Goal: Find specific page/section: Find specific page/section

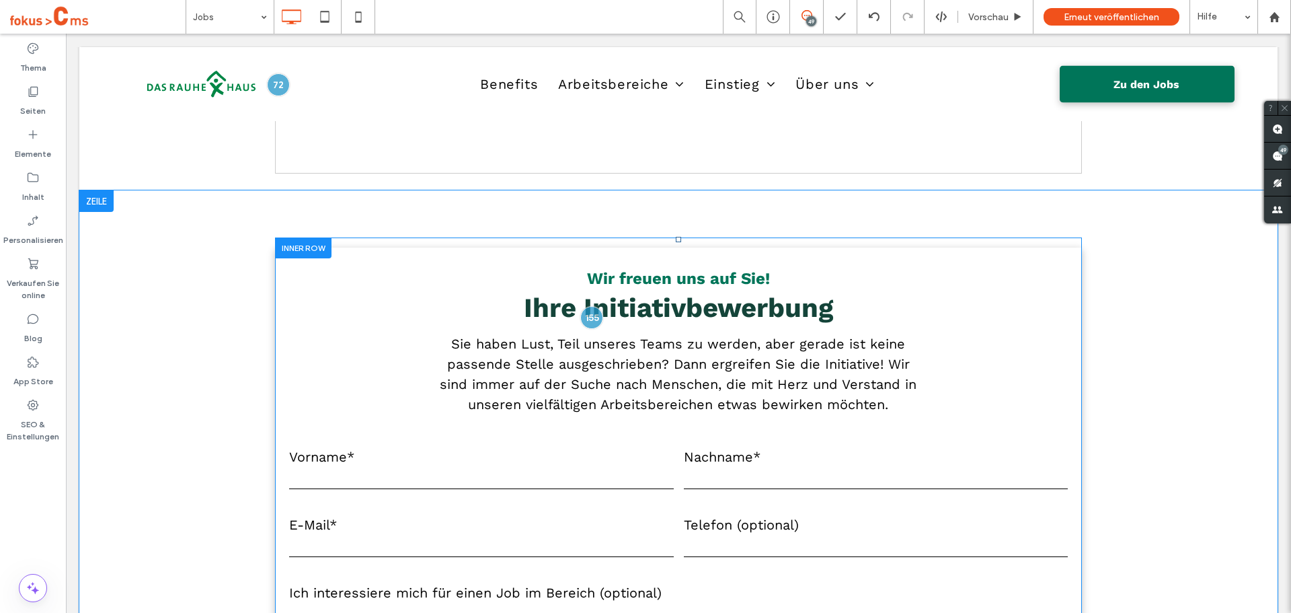
scroll to position [5314, 0]
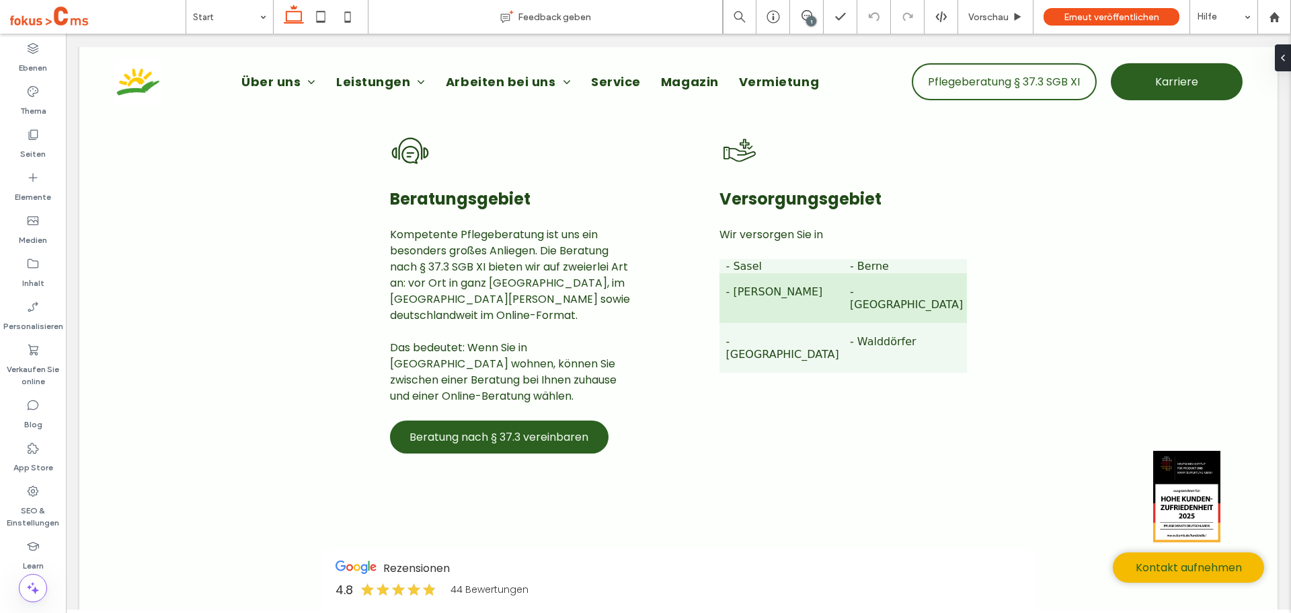
scroll to position [2086, 0]
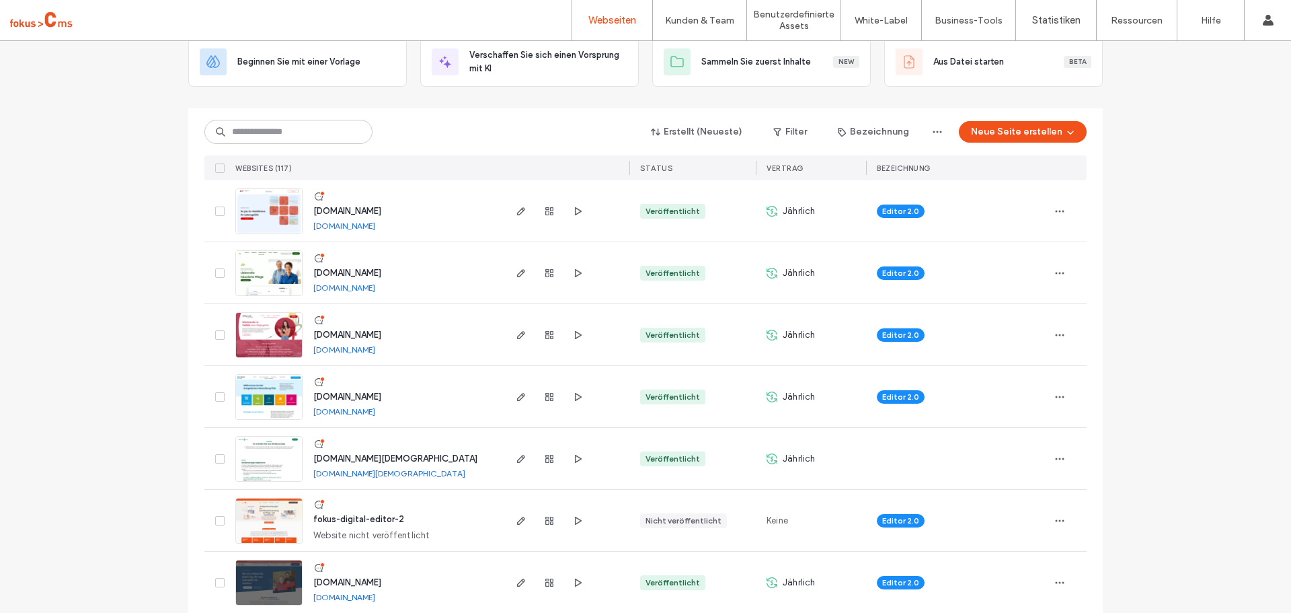
scroll to position [67, 0]
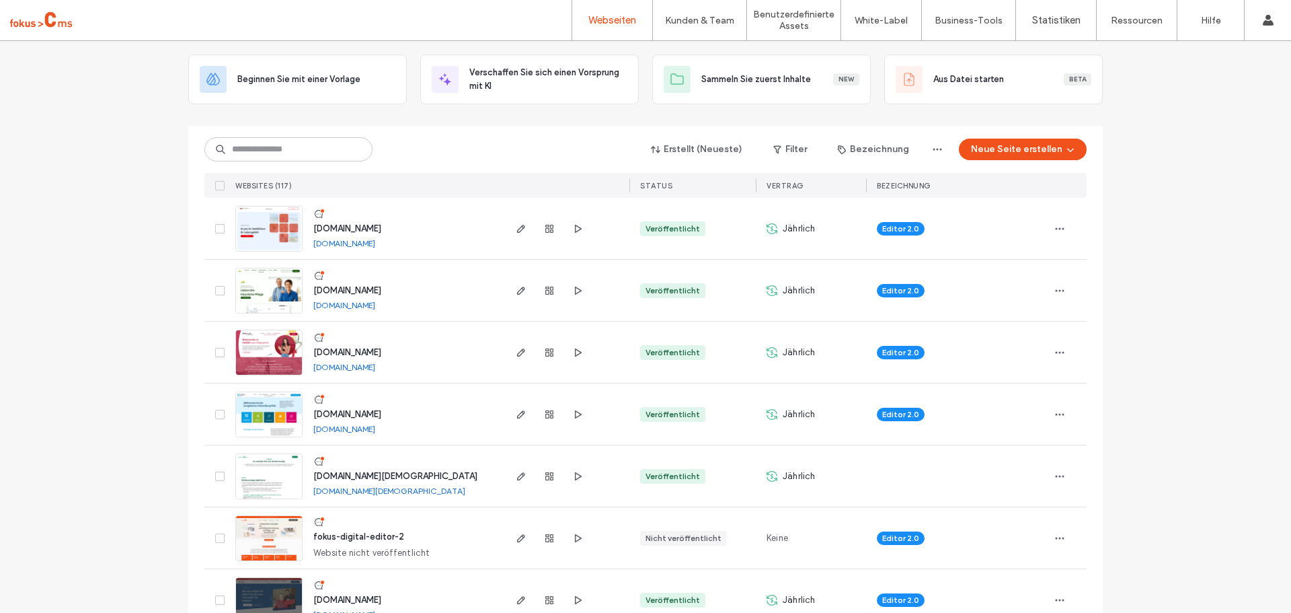
click at [371, 227] on span "karriere.drk-wohnanlagen-mv.de" at bounding box center [347, 228] width 68 height 10
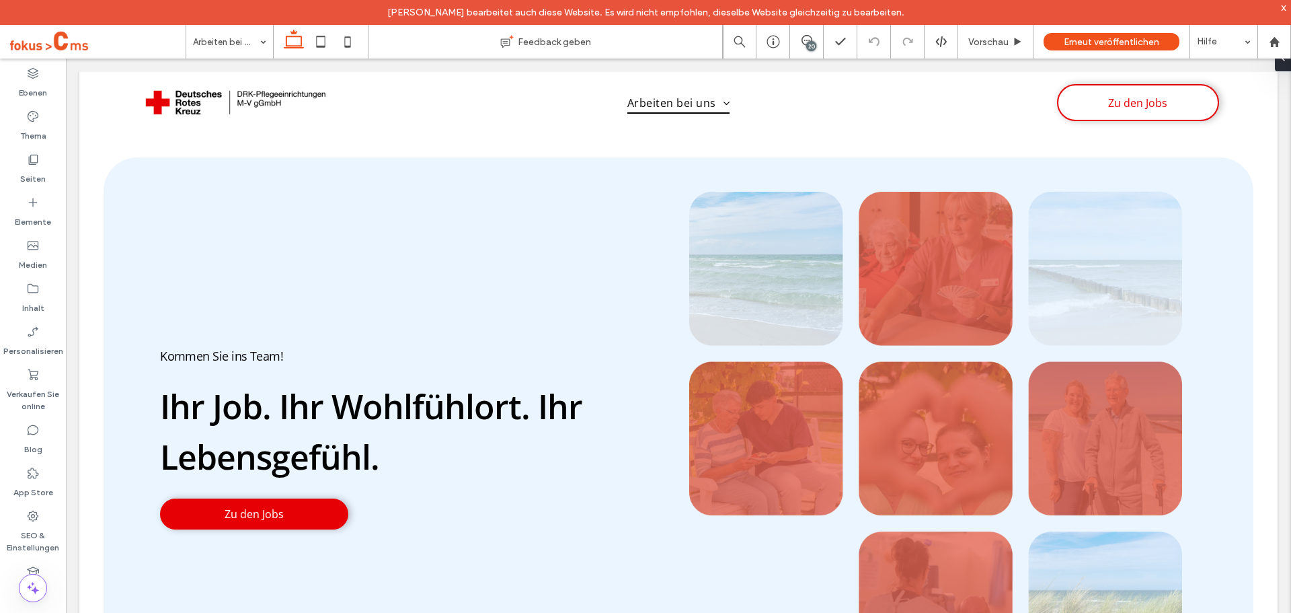
click at [23, 158] on div "Seiten" at bounding box center [33, 168] width 66 height 43
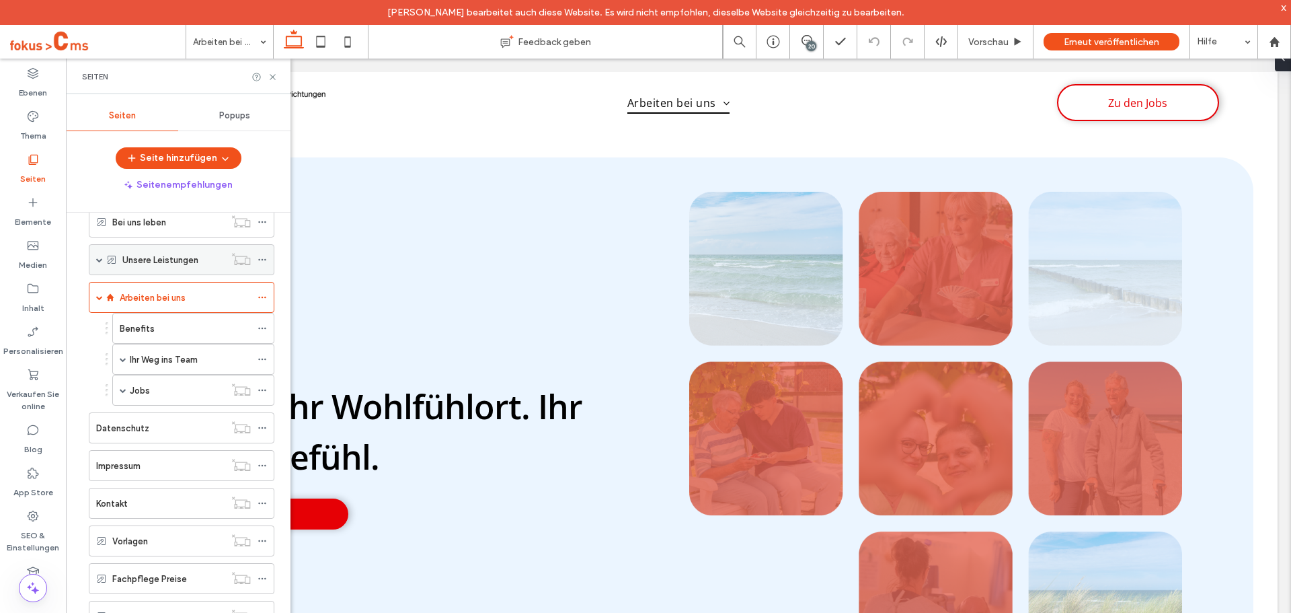
scroll to position [67, 0]
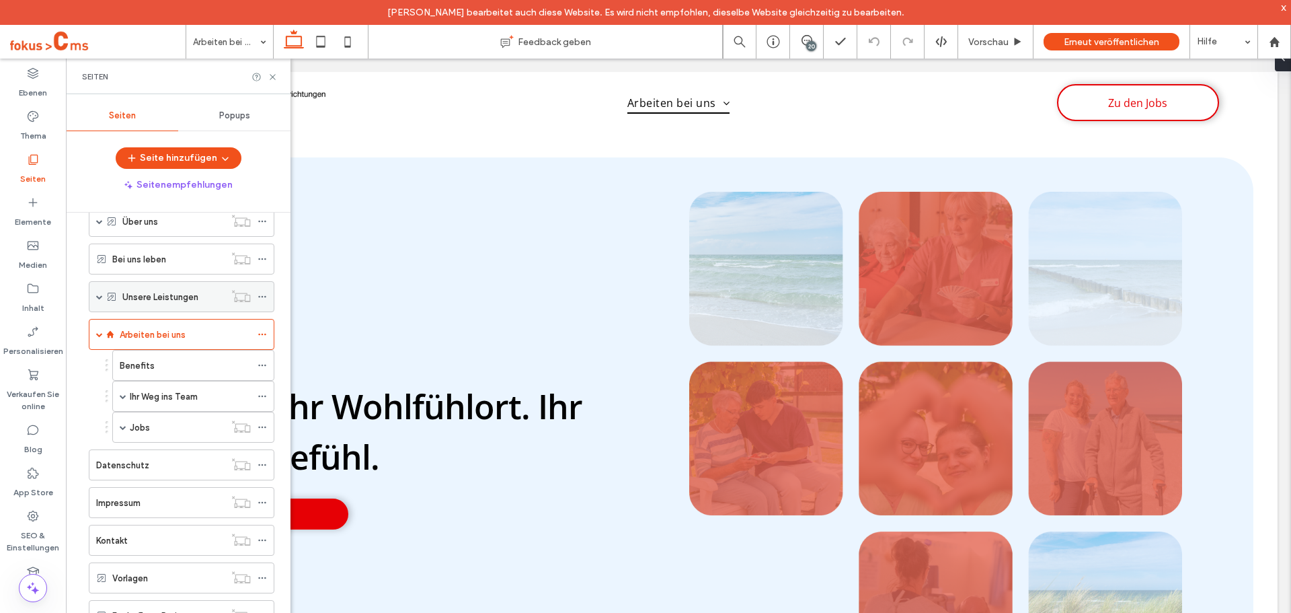
click at [101, 297] on span at bounding box center [99, 296] width 7 height 7
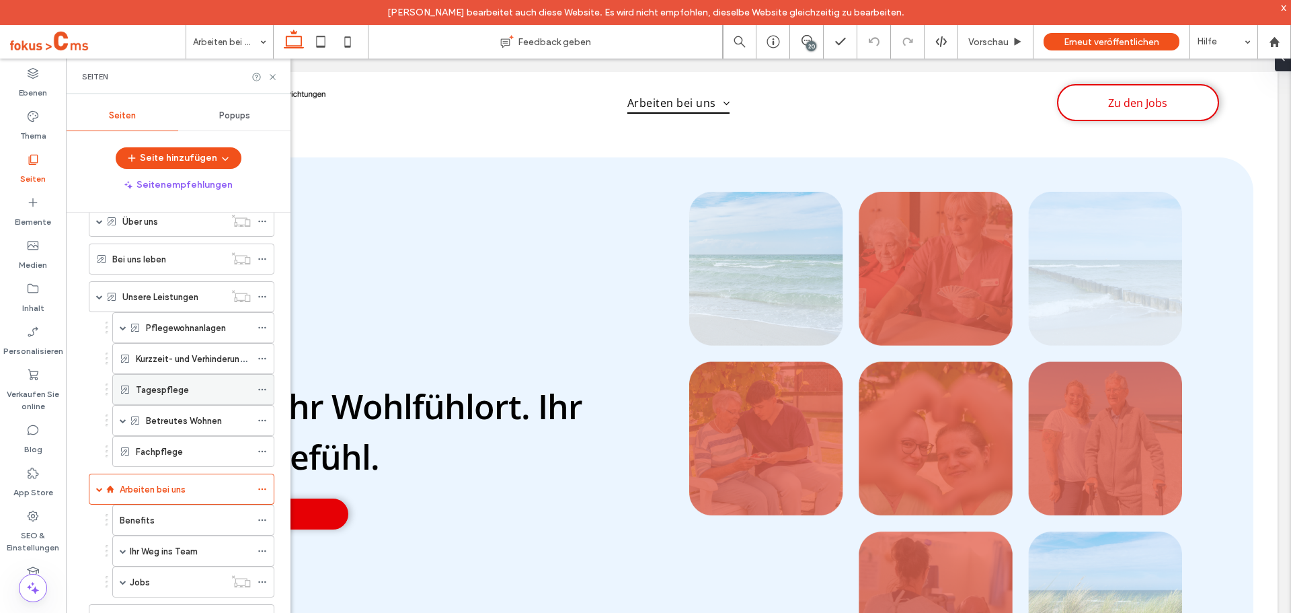
scroll to position [135, 0]
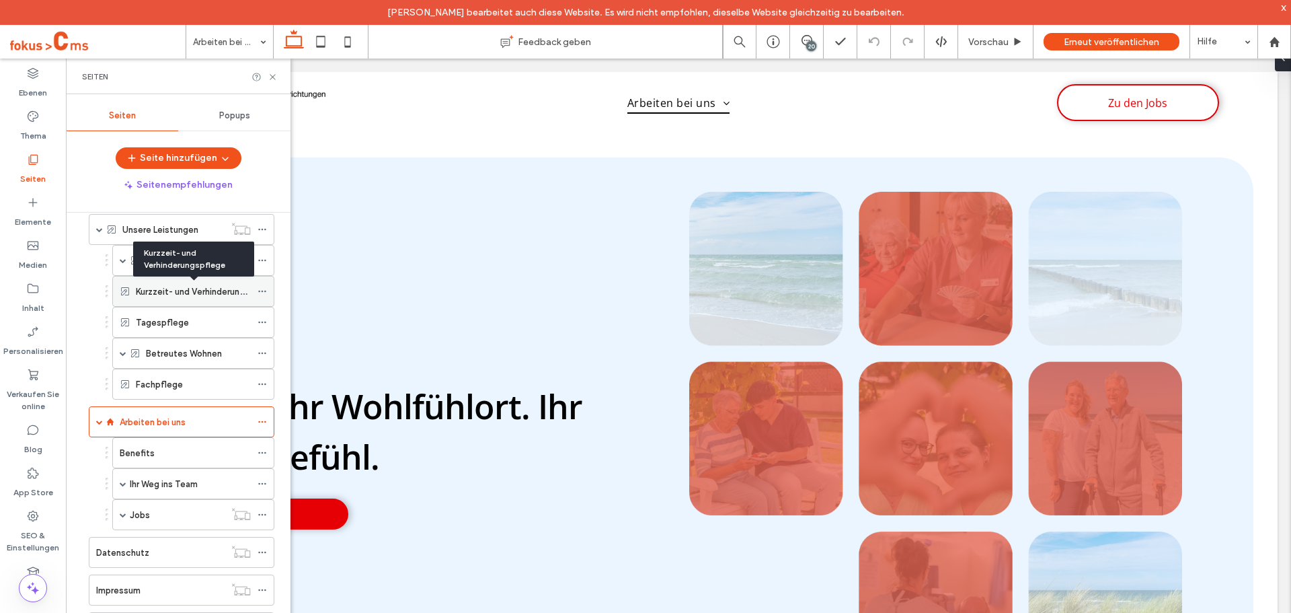
click at [173, 296] on label "Kurzzeit- und Verhinderungspflege" at bounding box center [206, 292] width 141 height 24
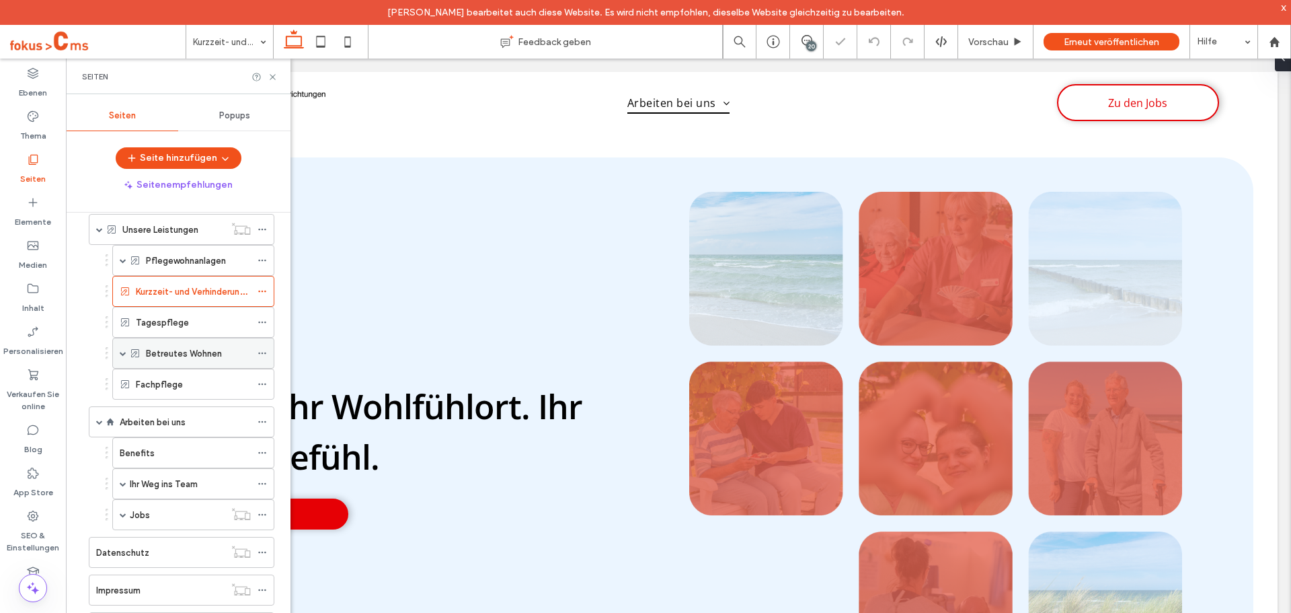
click at [123, 356] on span at bounding box center [123, 353] width 7 height 30
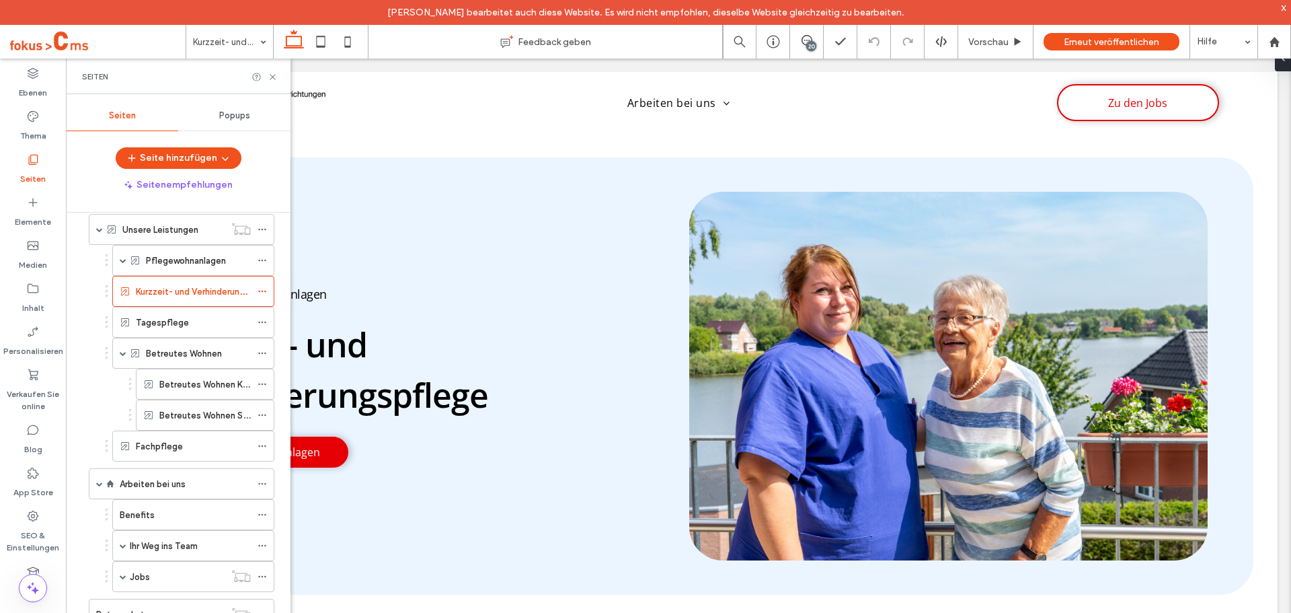
drag, startPoint x: 938, startPoint y: 76, endPoint x: 812, endPoint y: 43, distance: 130.7
click at [812, 43] on div "20" at bounding box center [811, 46] width 10 height 10
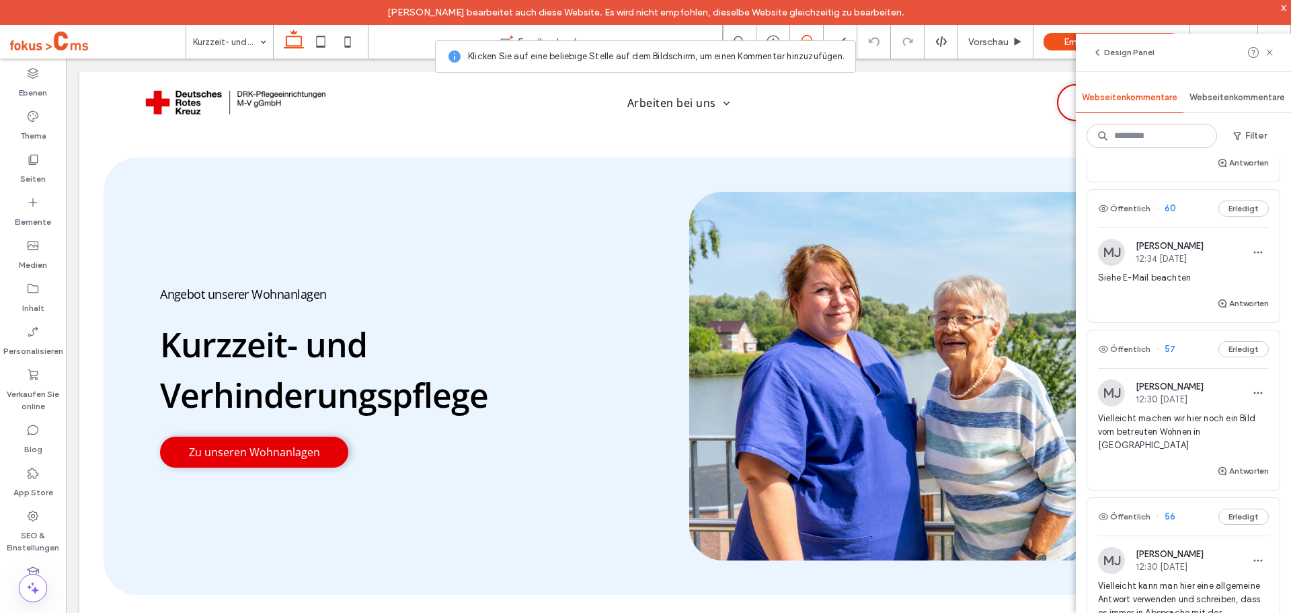
scroll to position [67, 0]
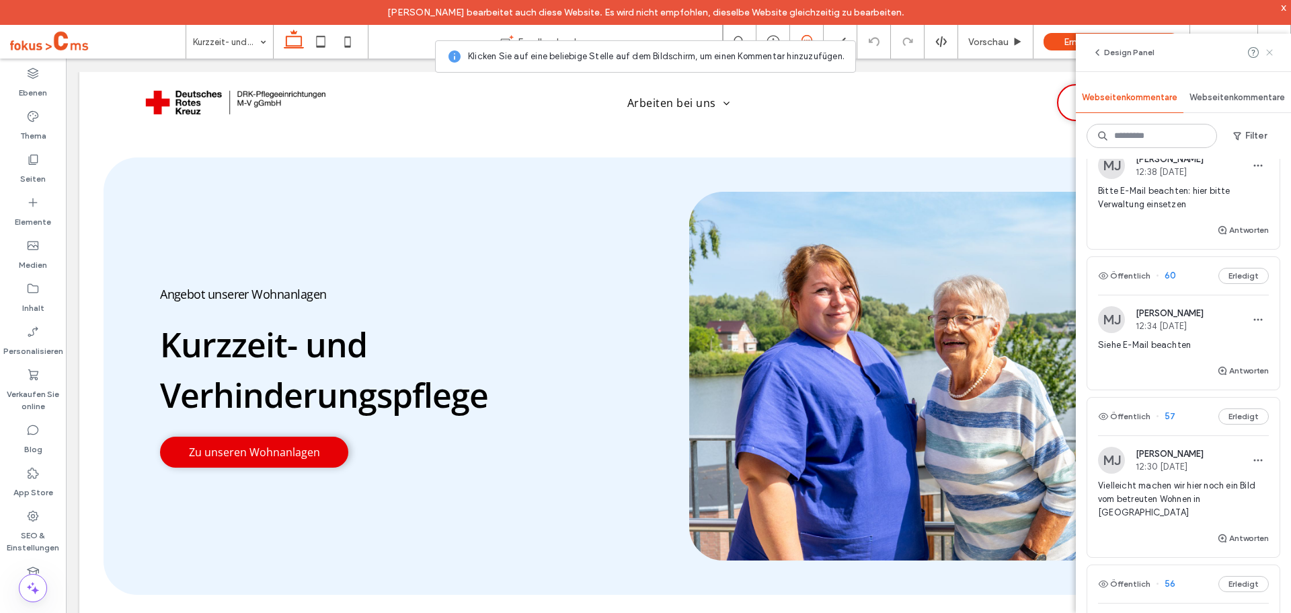
click at [1274, 50] on icon at bounding box center [1270, 52] width 11 height 11
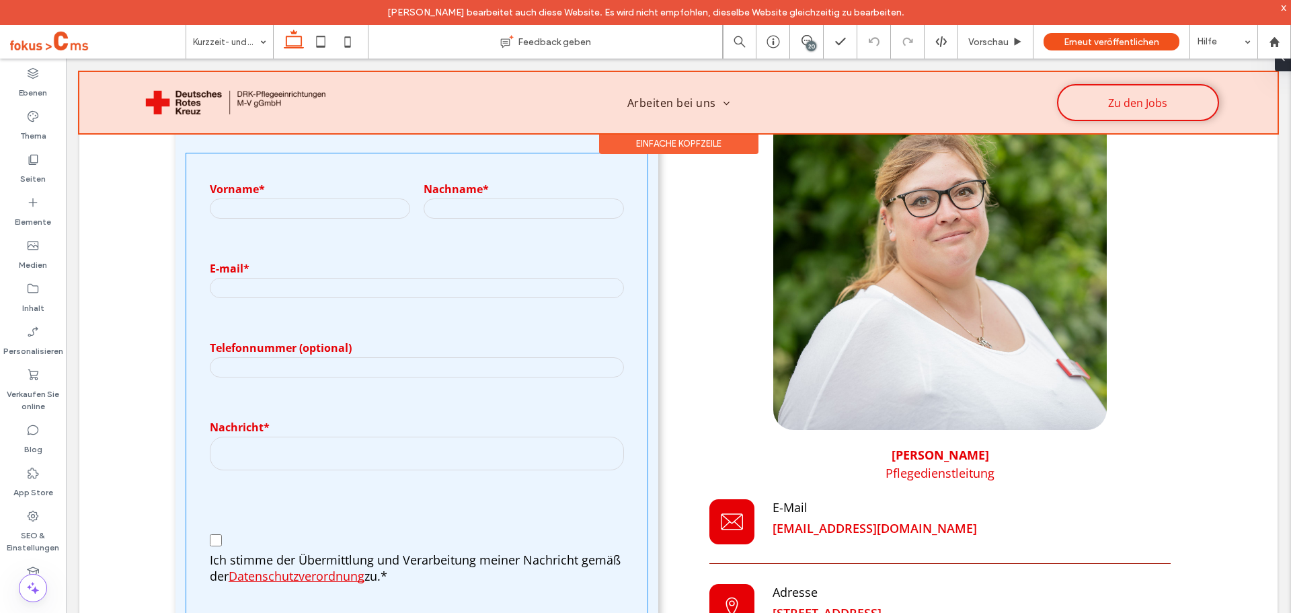
scroll to position [3767, 0]
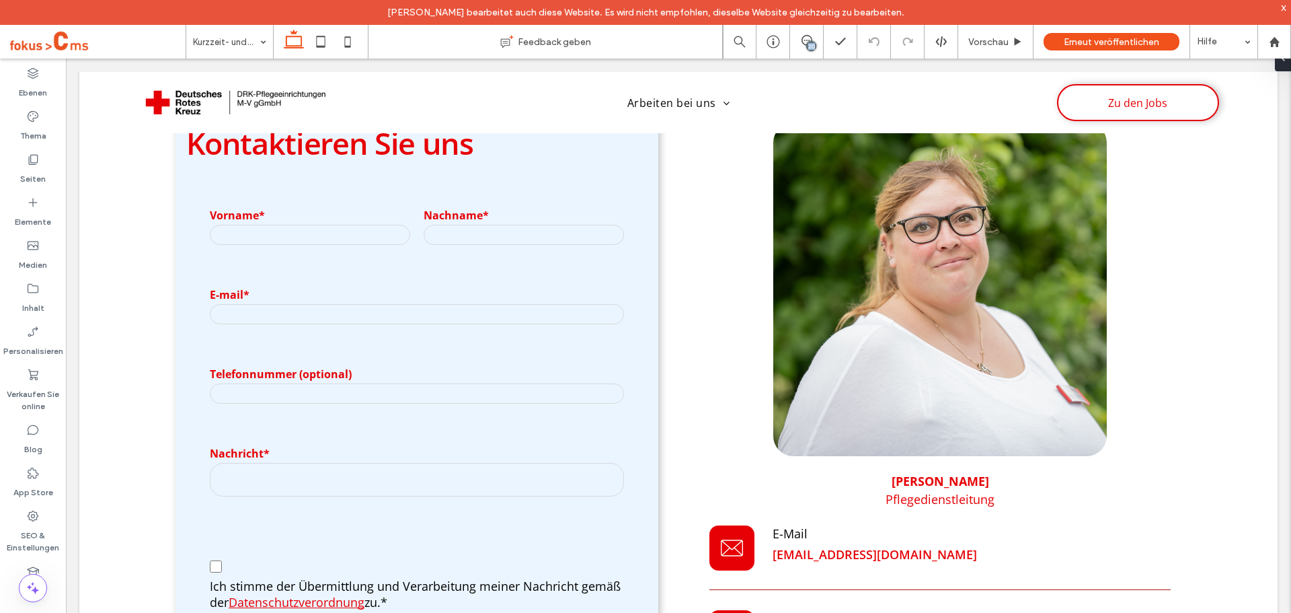
click at [804, 46] on div "20" at bounding box center [806, 41] width 33 height 13
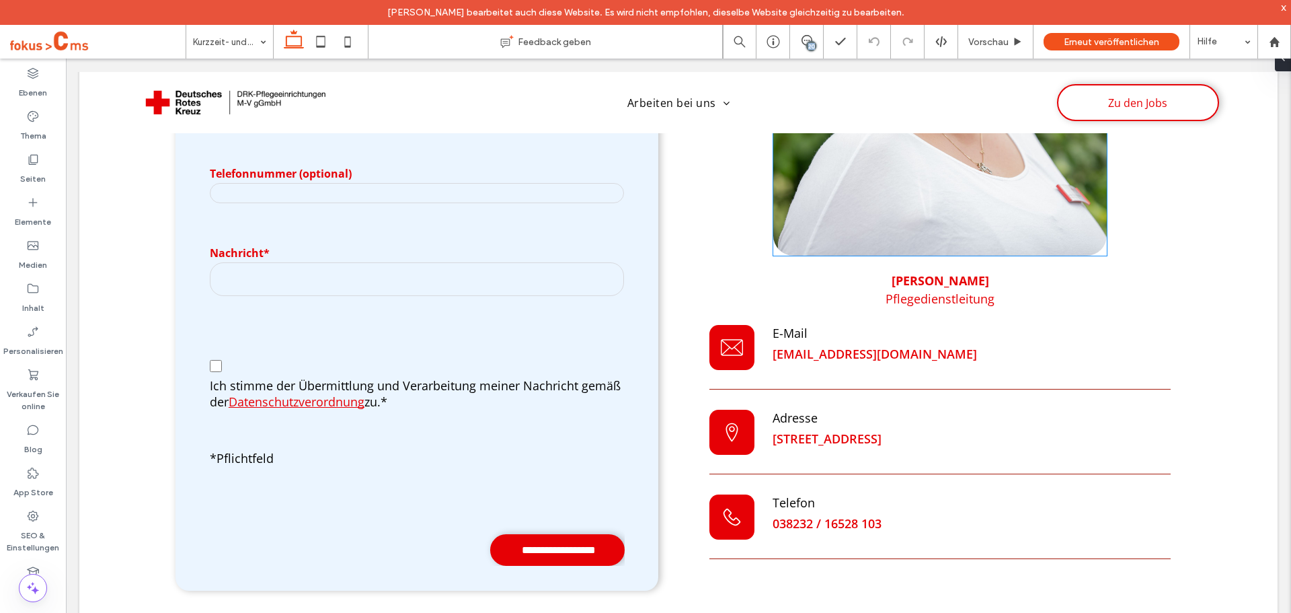
scroll to position [3968, 0]
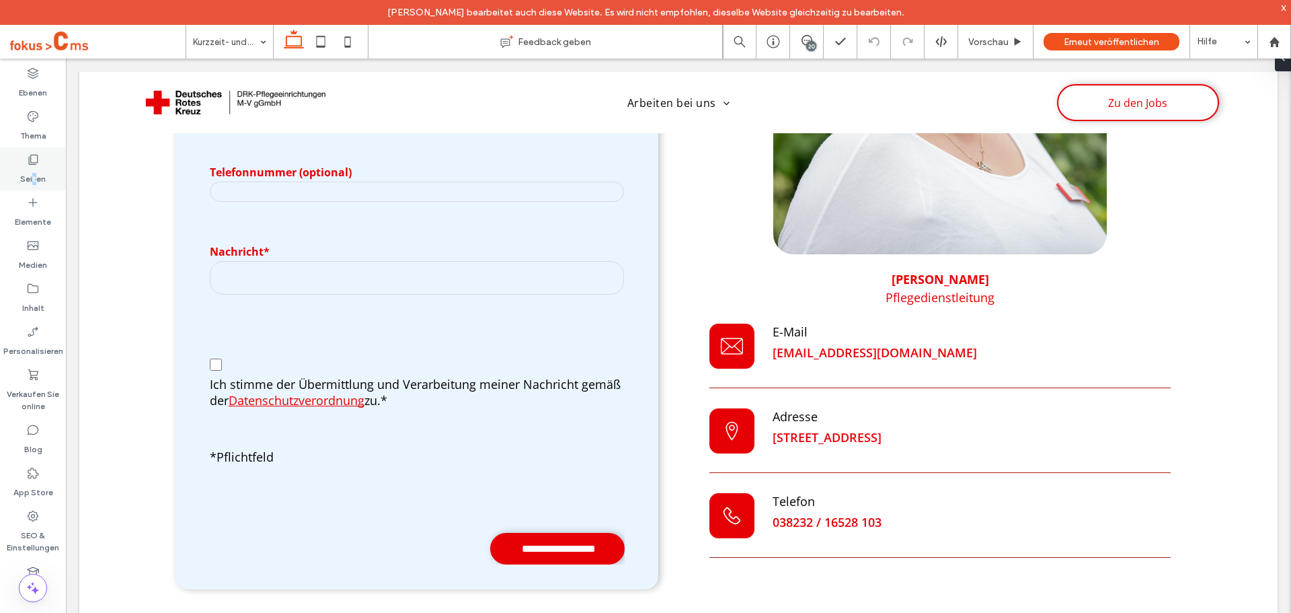
click at [34, 167] on label "Seiten" at bounding box center [33, 175] width 26 height 19
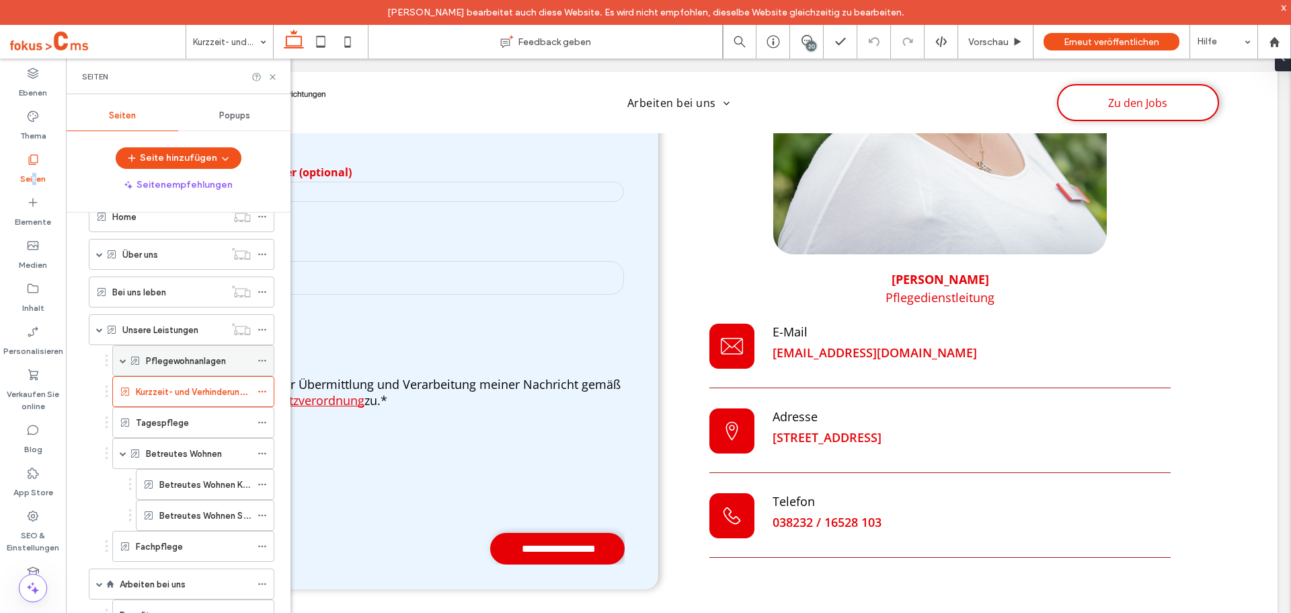
scroll to position [67, 0]
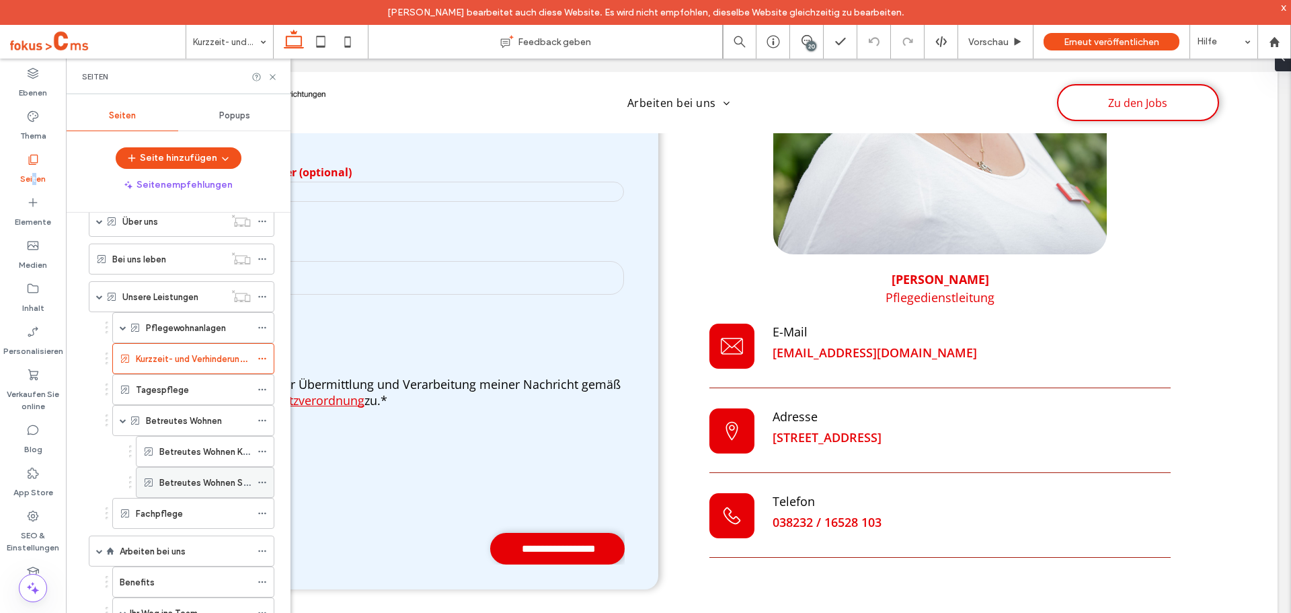
click at [198, 477] on label "Betreutes Wohnen Schönberg" at bounding box center [220, 483] width 122 height 24
click at [273, 77] on use at bounding box center [272, 76] width 5 height 5
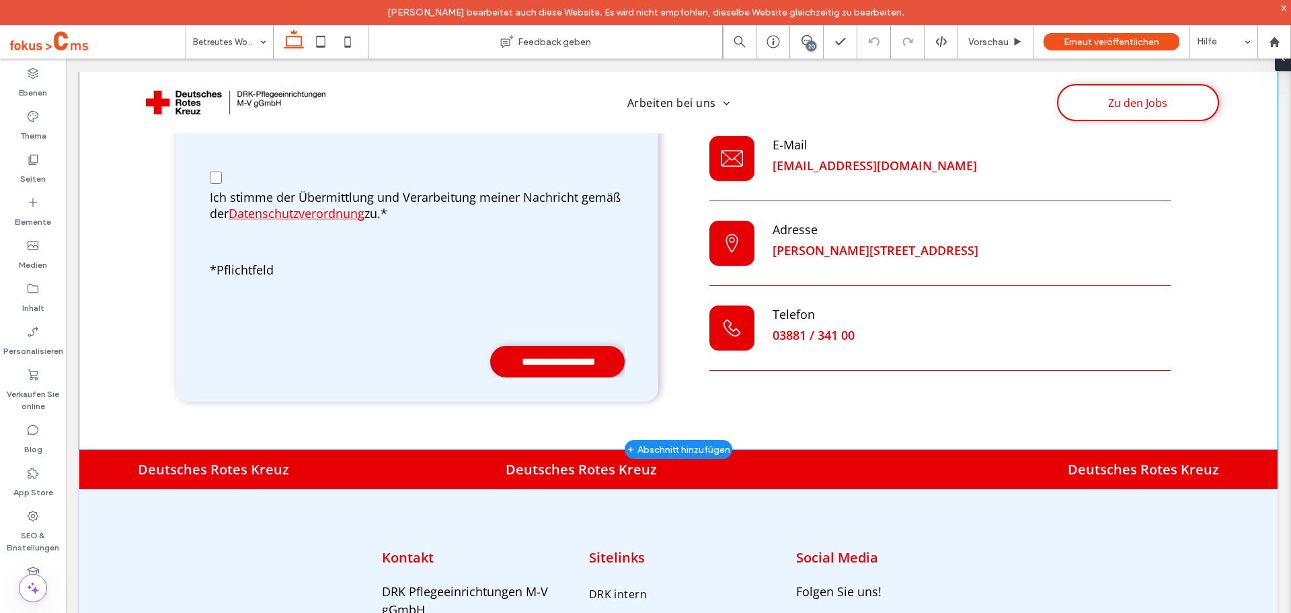
scroll to position [3623, 0]
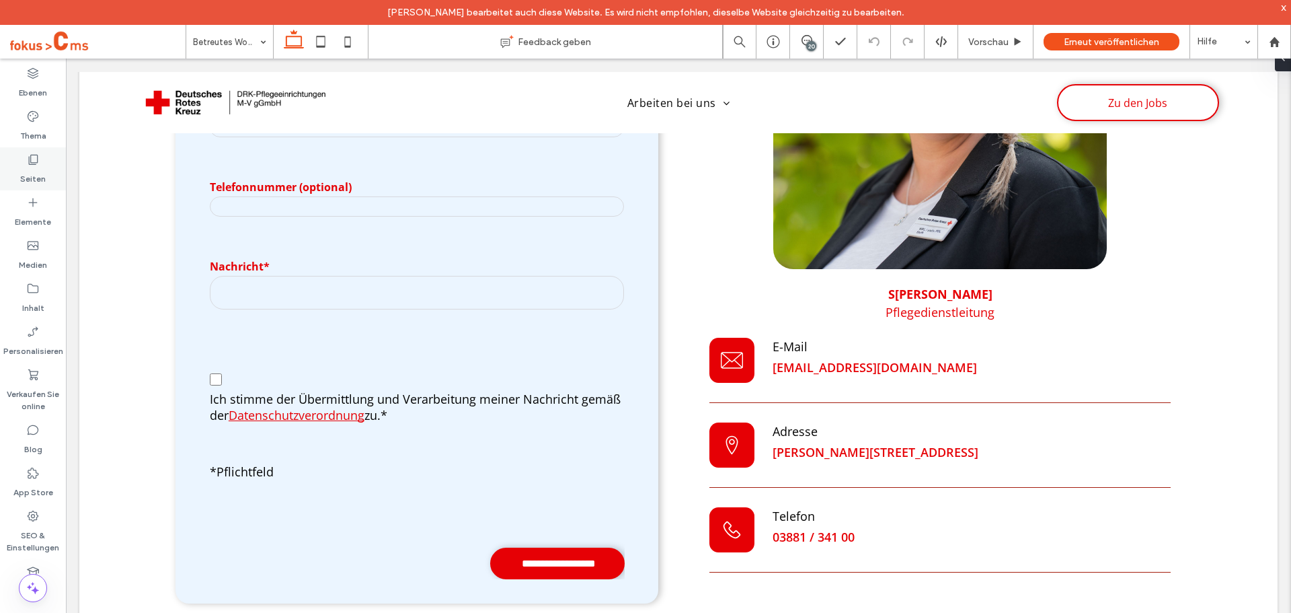
click at [34, 160] on icon at bounding box center [32, 159] width 13 height 13
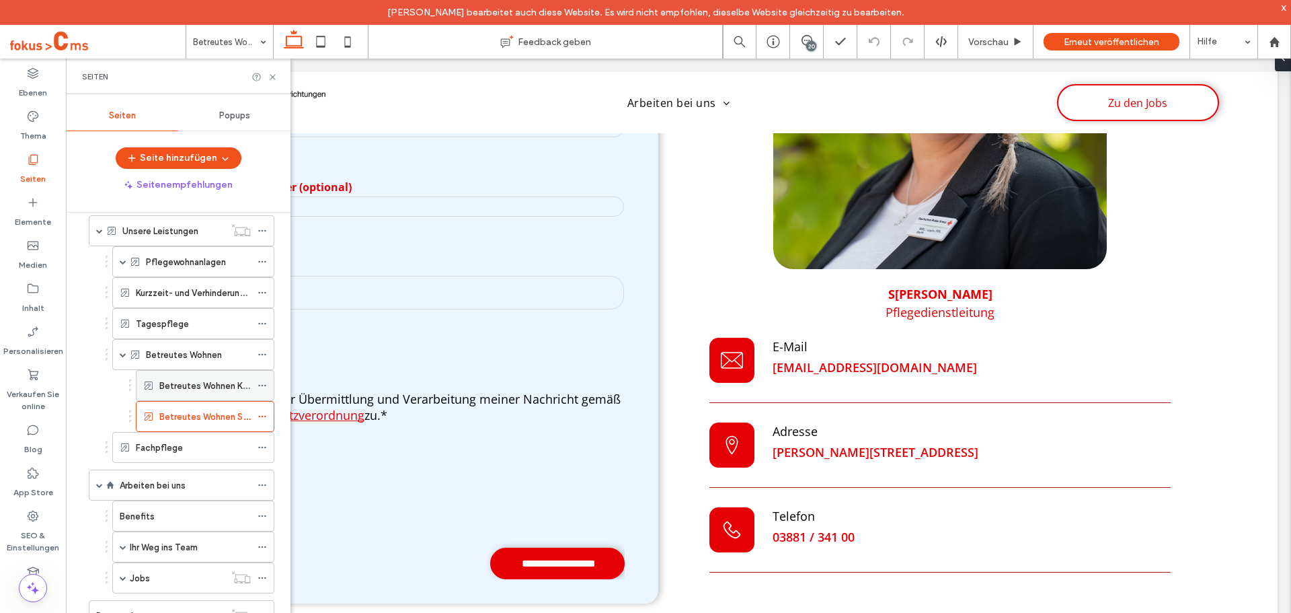
scroll to position [135, 0]
click at [205, 381] on label "Betreutes Wohnen Klütz" at bounding box center [208, 385] width 98 height 24
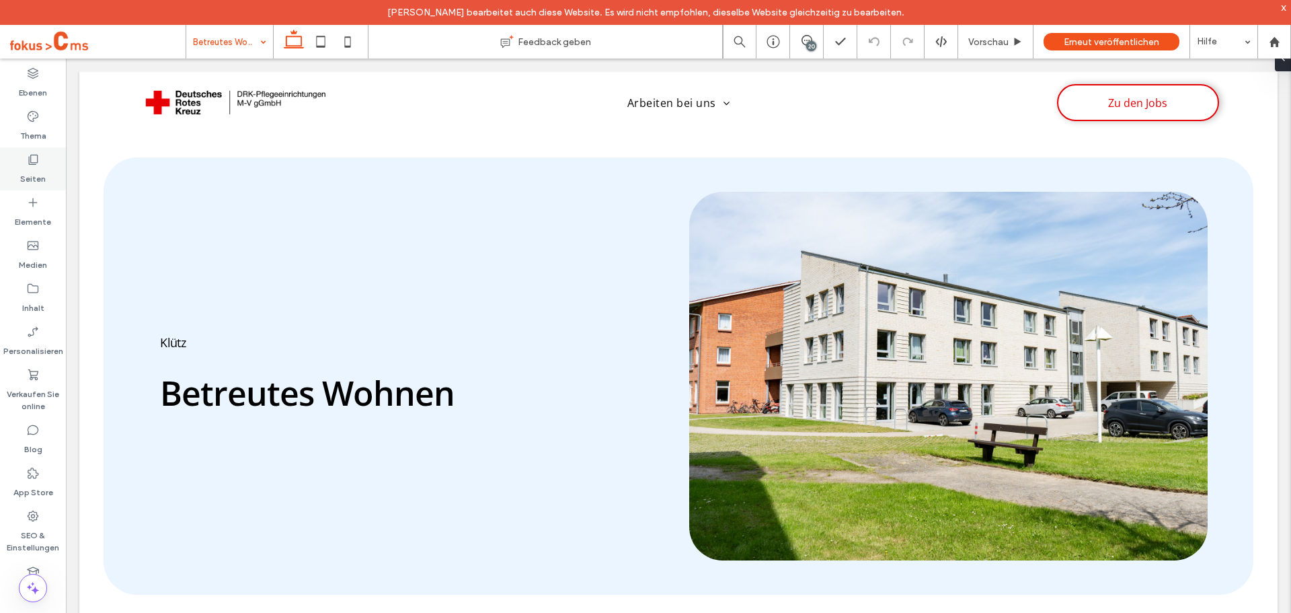
click at [39, 162] on icon at bounding box center [32, 159] width 13 height 13
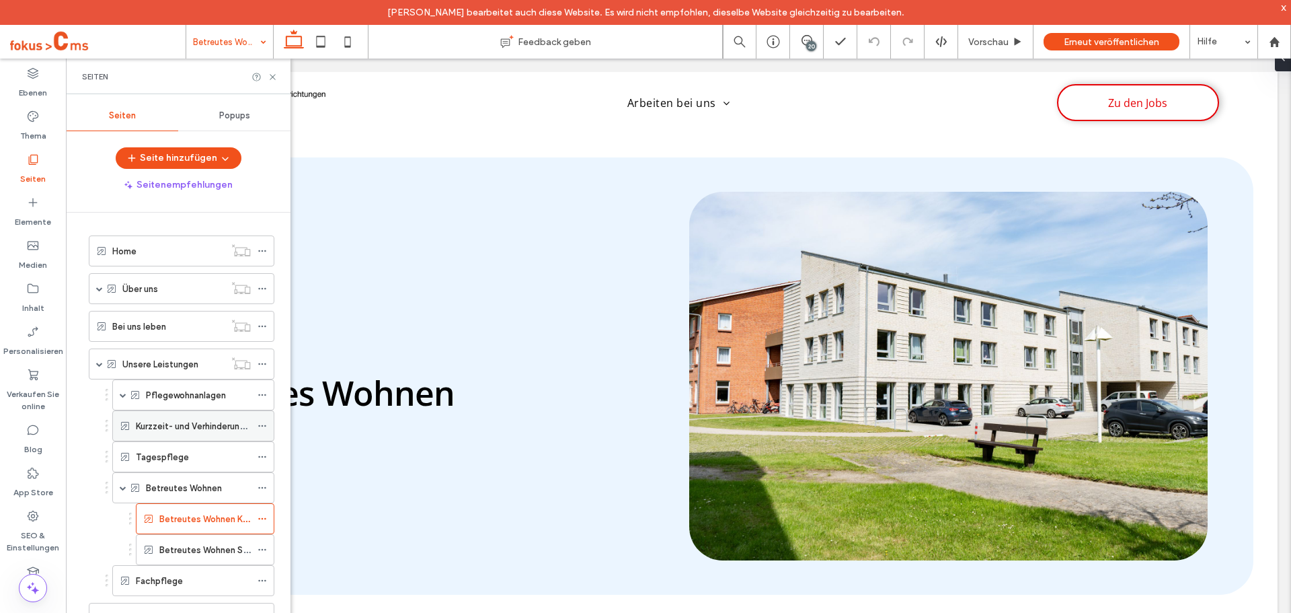
click at [181, 424] on label "Kurzzeit- und Verhinderungspflege" at bounding box center [206, 426] width 141 height 24
click at [271, 78] on use at bounding box center [272, 76] width 5 height 5
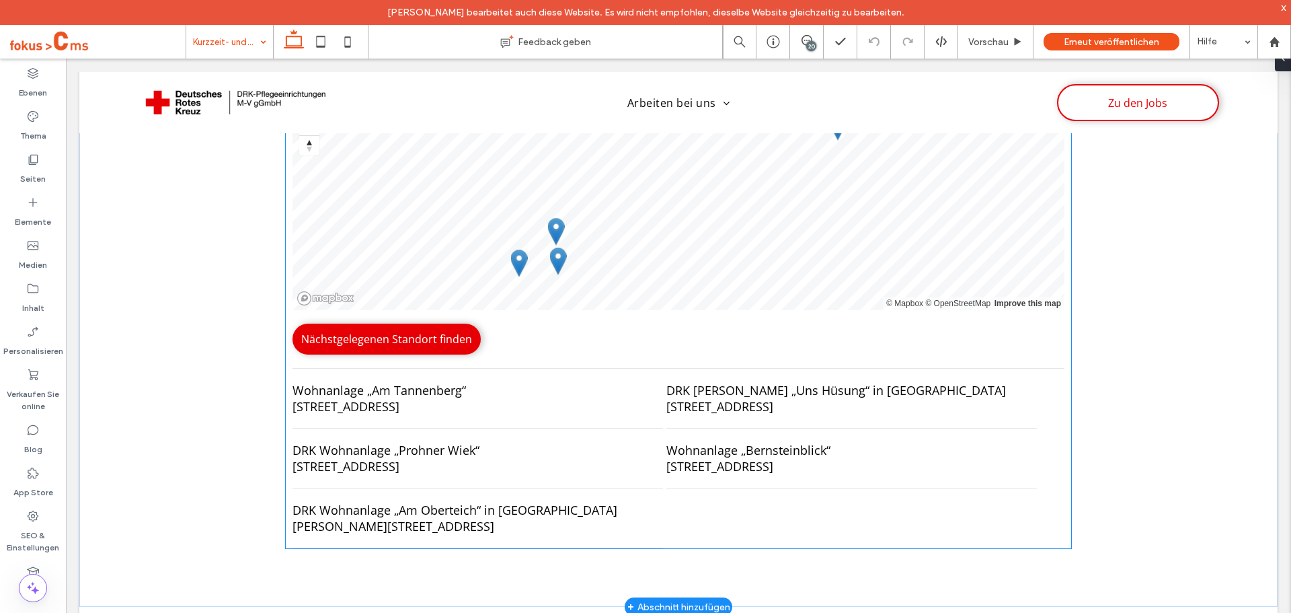
scroll to position [3210, 0]
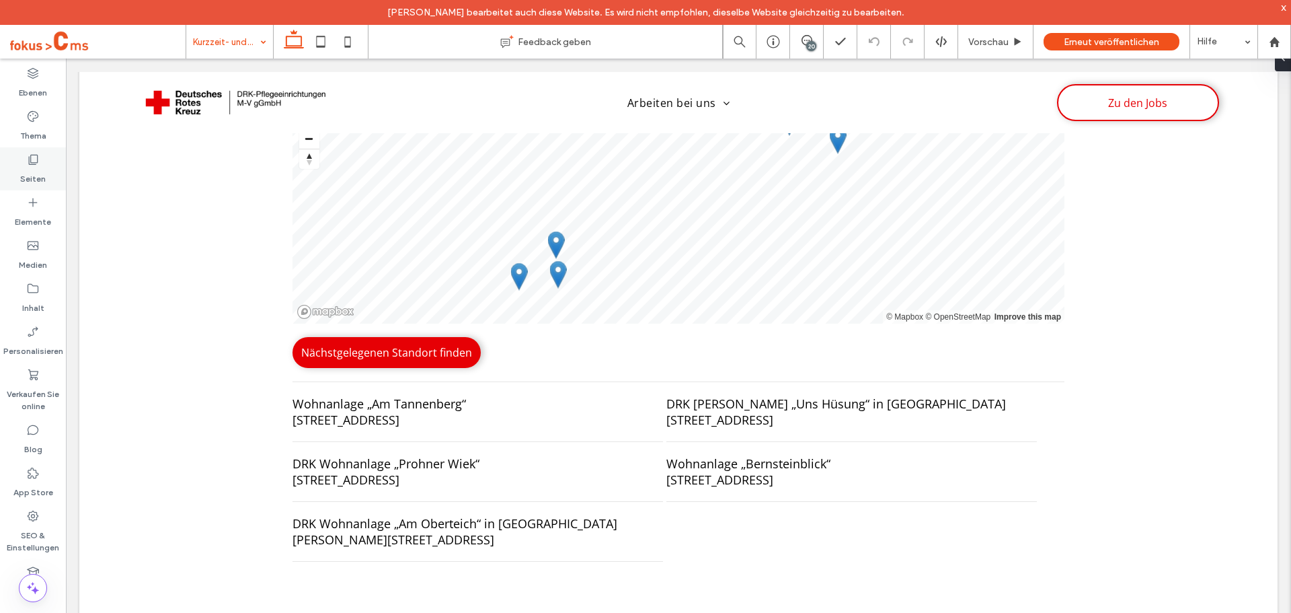
click at [42, 170] on label "Seiten" at bounding box center [33, 175] width 26 height 19
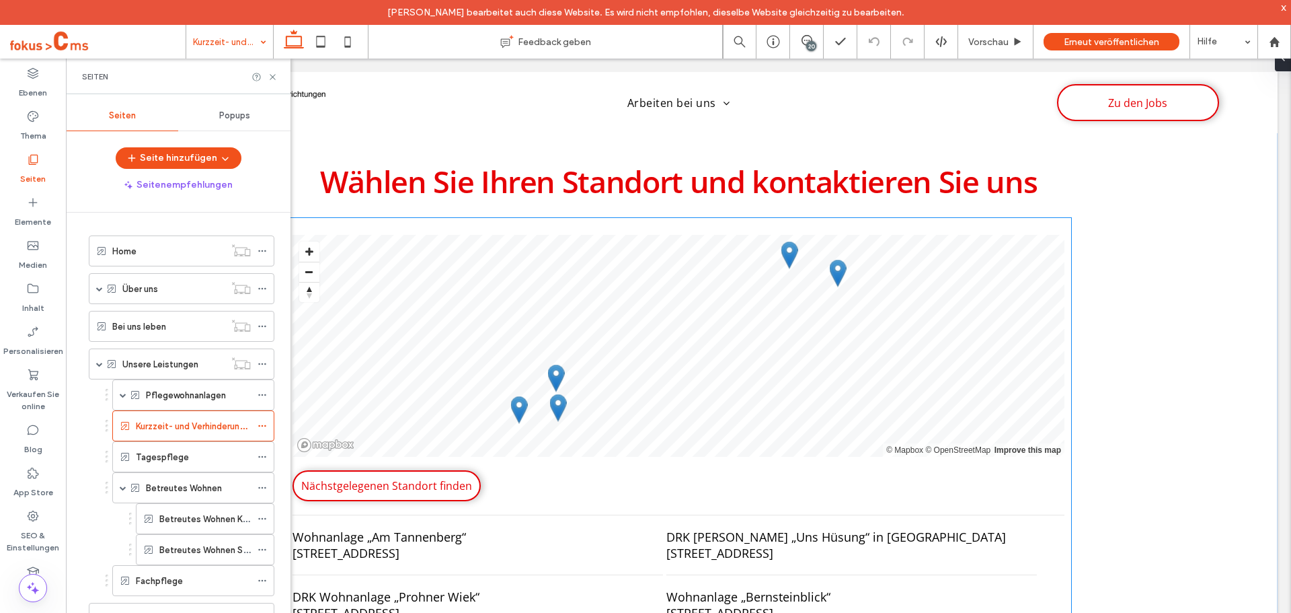
scroll to position [3076, 0]
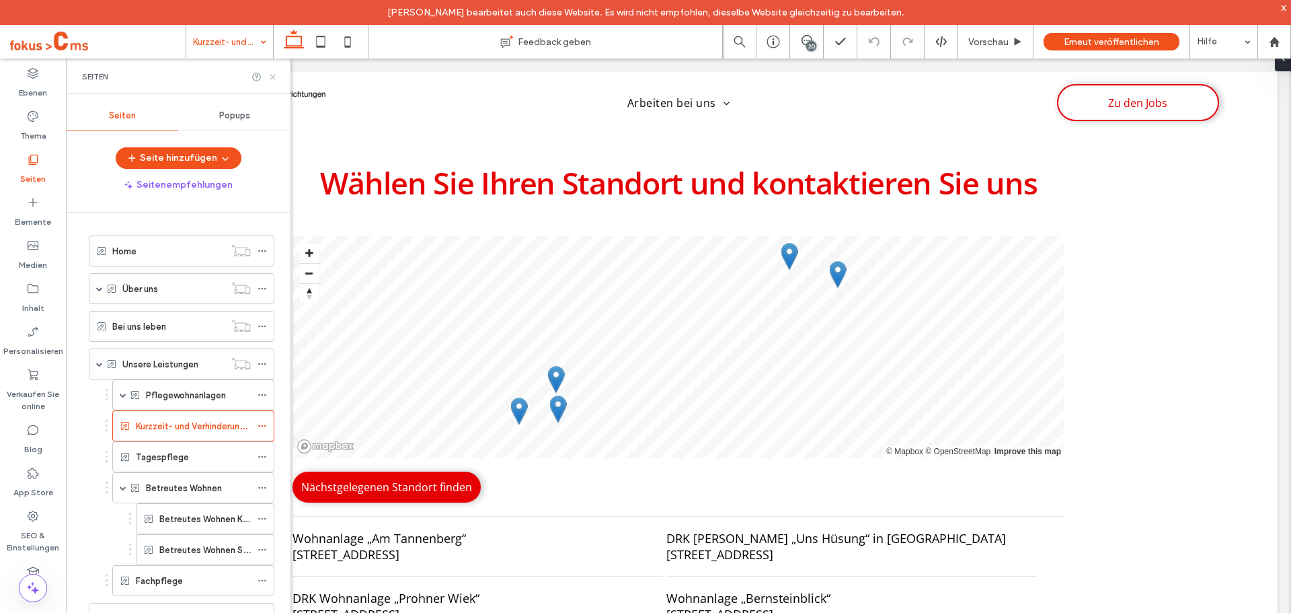
click at [272, 81] on icon at bounding box center [273, 77] width 10 height 10
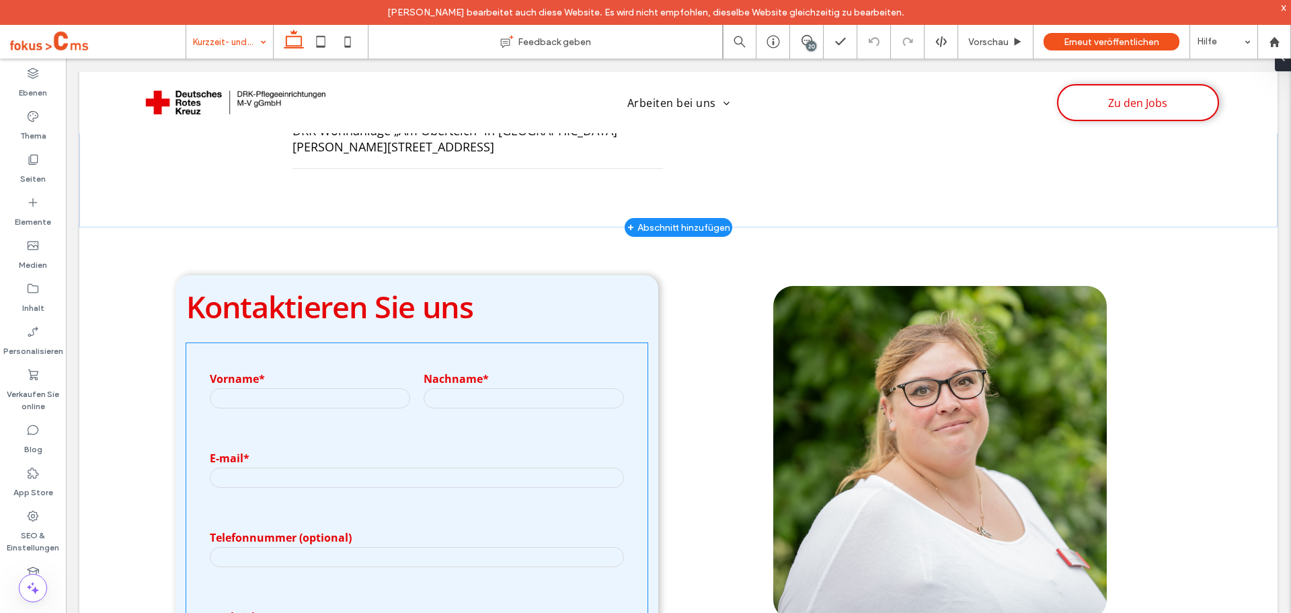
scroll to position [3278, 0]
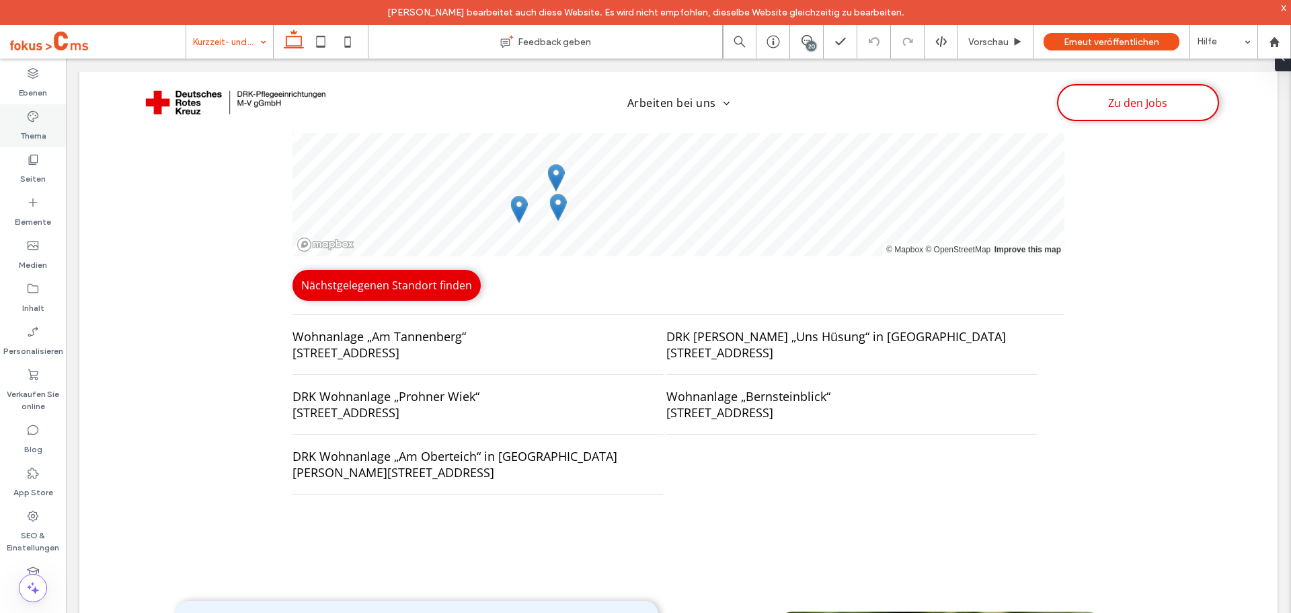
click at [42, 128] on label "Thema" at bounding box center [33, 132] width 26 height 19
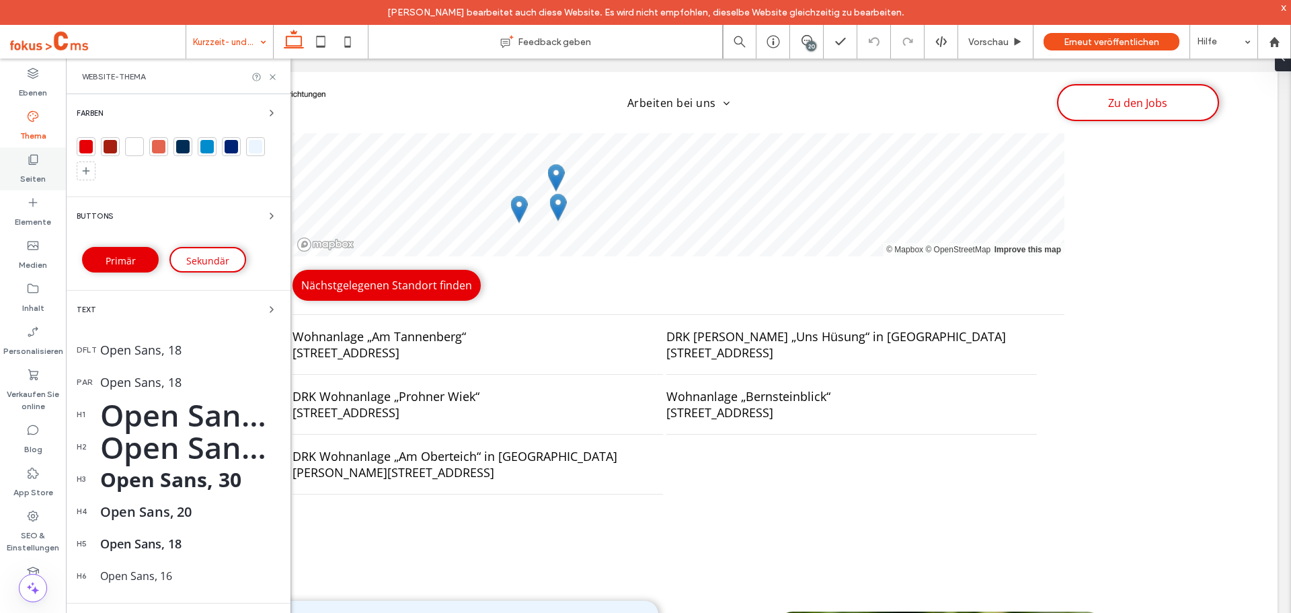
click at [40, 171] on label "Seiten" at bounding box center [33, 175] width 26 height 19
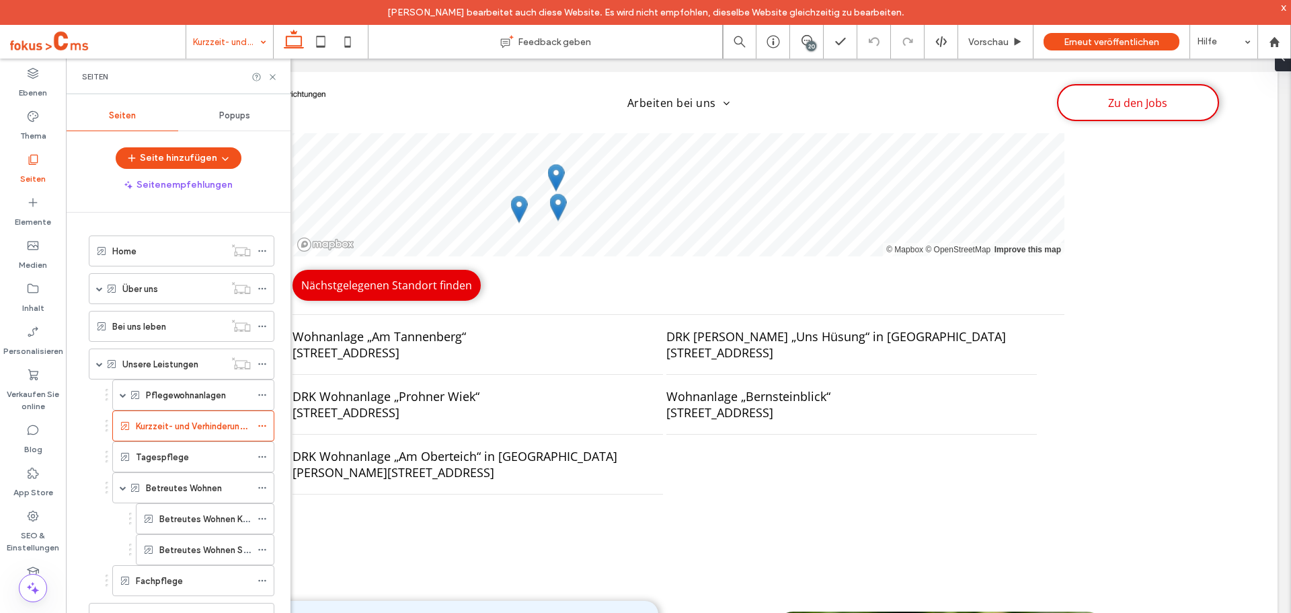
click at [213, 124] on div "Popups" at bounding box center [234, 116] width 112 height 30
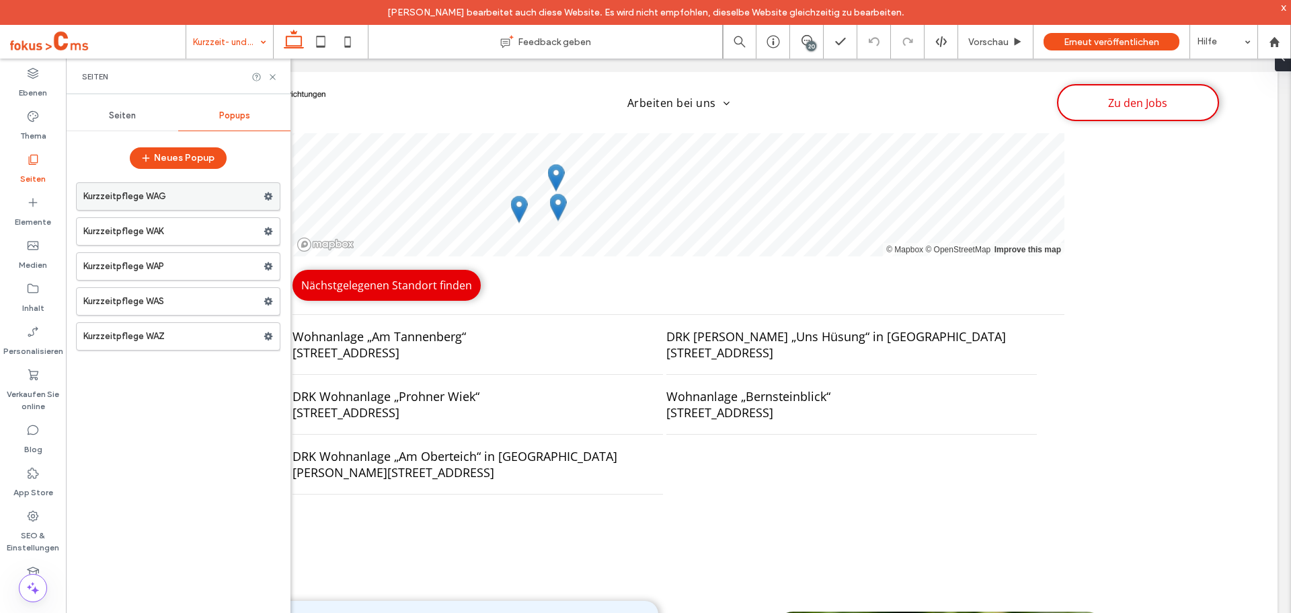
click at [204, 204] on label "Kurzzeitpflege WAG" at bounding box center [173, 196] width 180 height 27
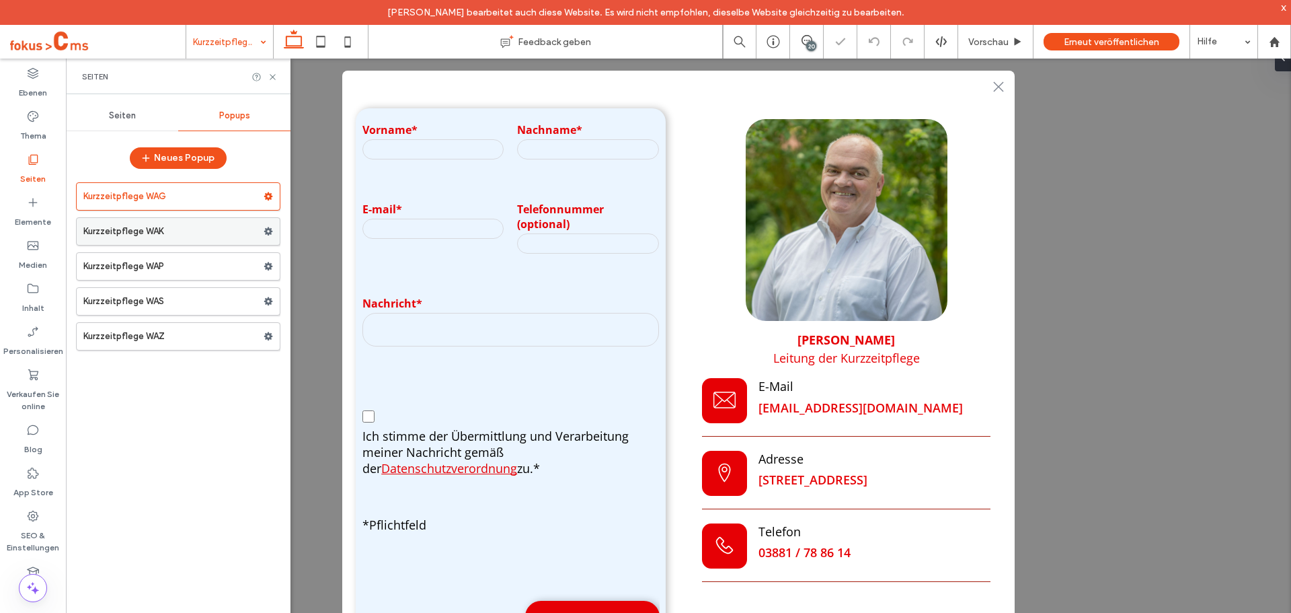
click at [199, 228] on label "Kurzzeitpflege WAK" at bounding box center [173, 231] width 180 height 27
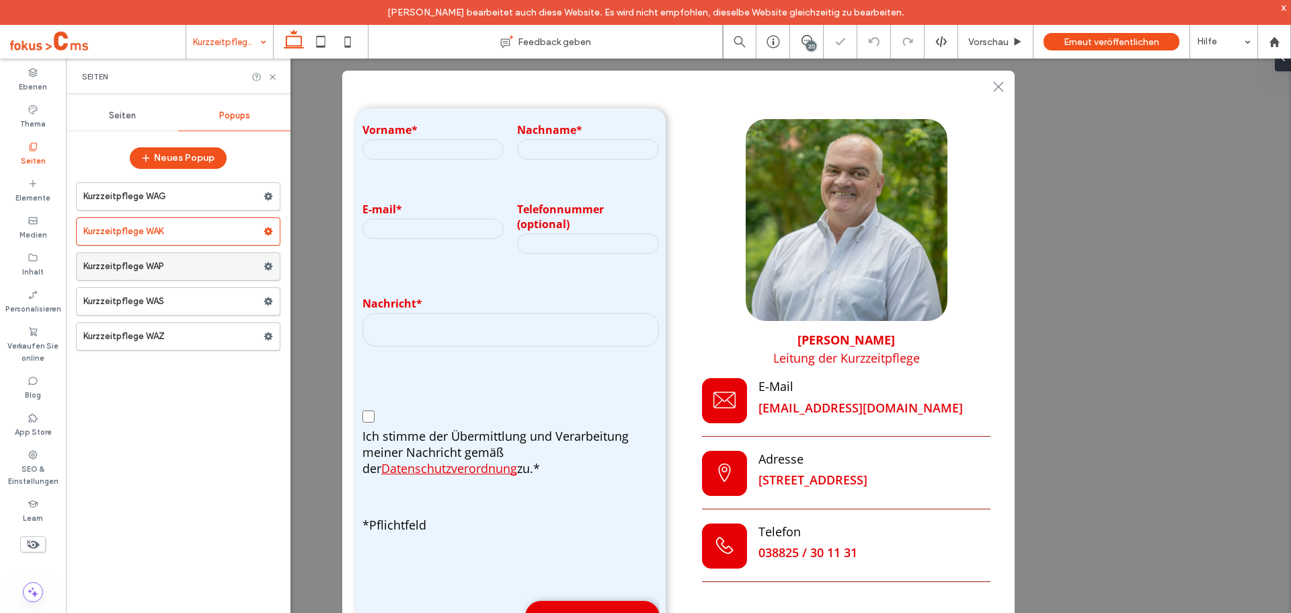
click at [192, 262] on label "Kurzzeitpflege WAP" at bounding box center [173, 266] width 180 height 27
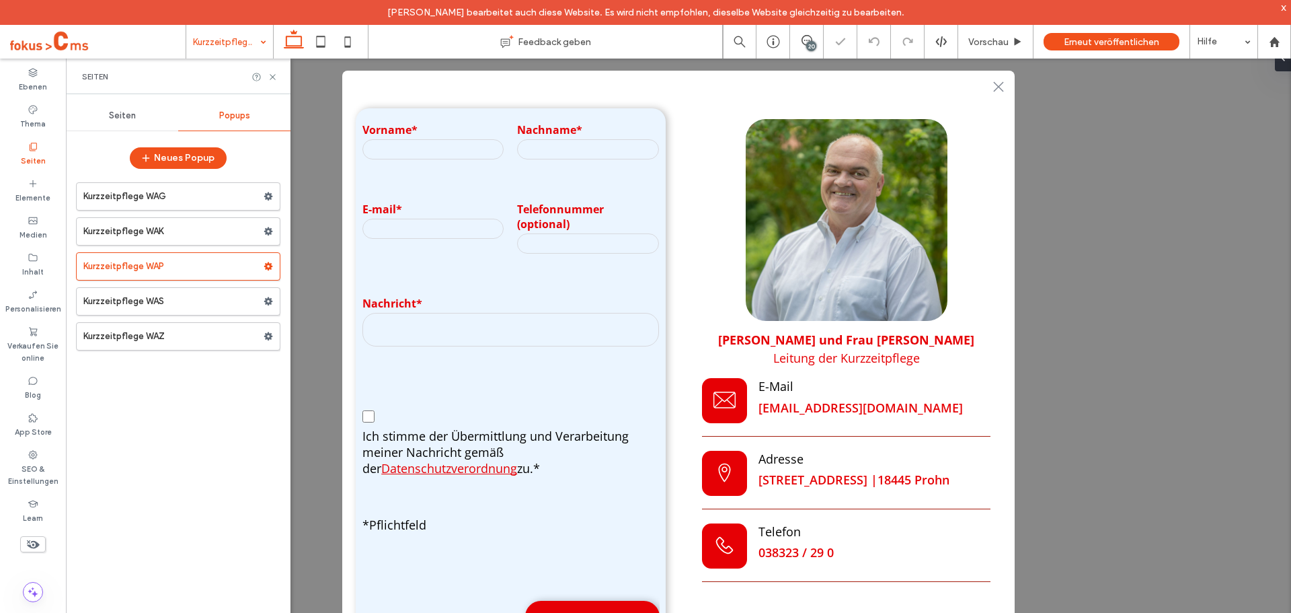
click at [190, 301] on label "Kurzzeitpflege WAS" at bounding box center [173, 301] width 180 height 27
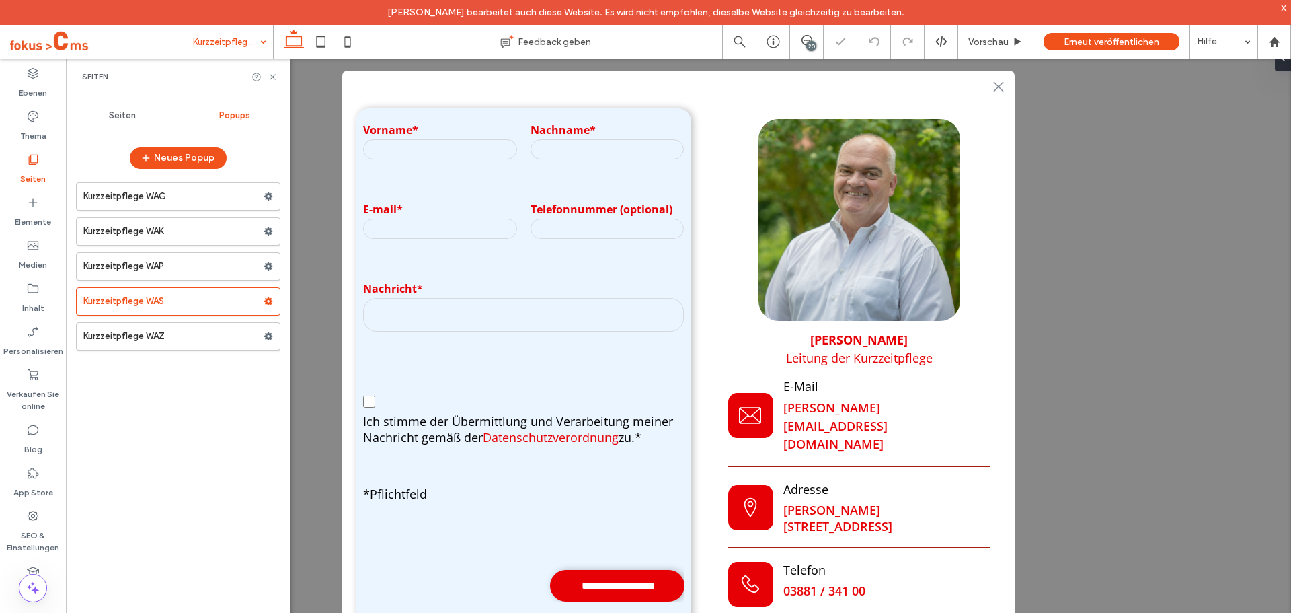
click at [193, 336] on label "Kurzzeitpflege WAZ" at bounding box center [173, 336] width 180 height 27
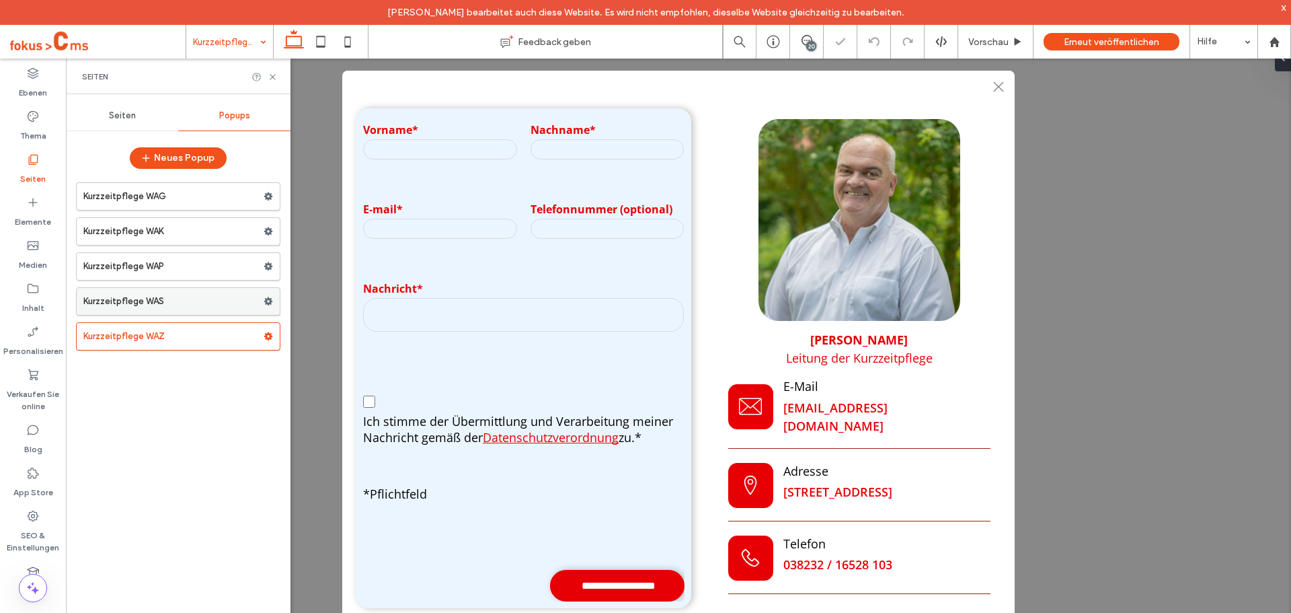
click at [213, 305] on label "Kurzzeitpflege WAS" at bounding box center [173, 301] width 180 height 27
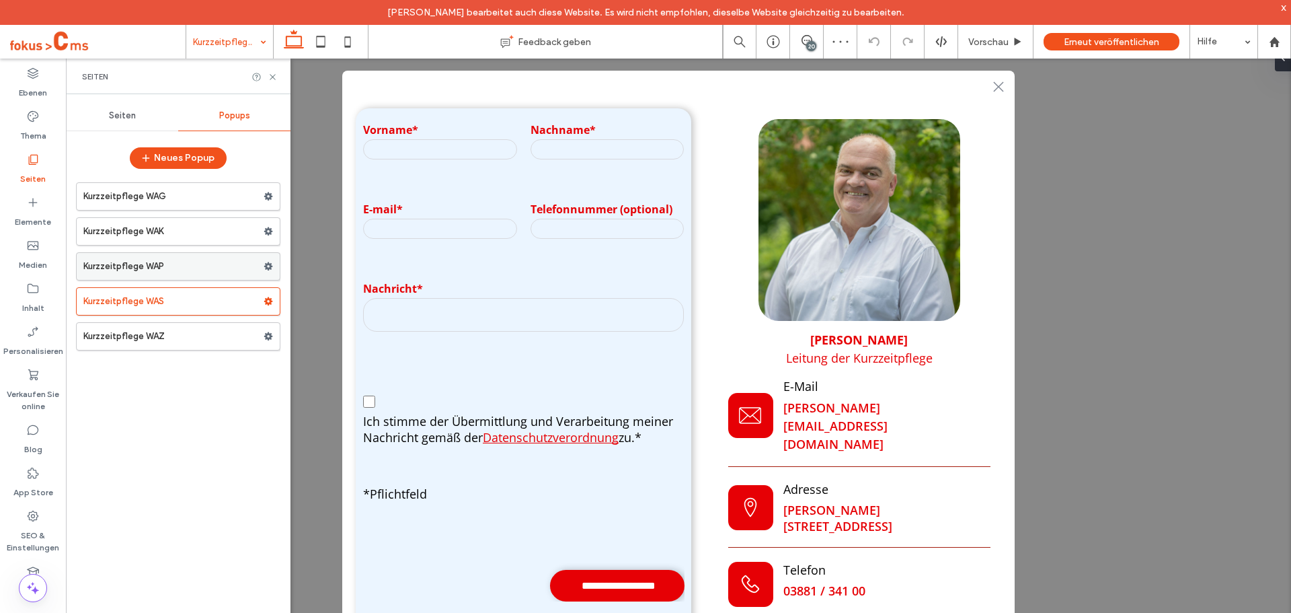
click at [164, 260] on label "Kurzzeitpflege WAP" at bounding box center [173, 266] width 180 height 27
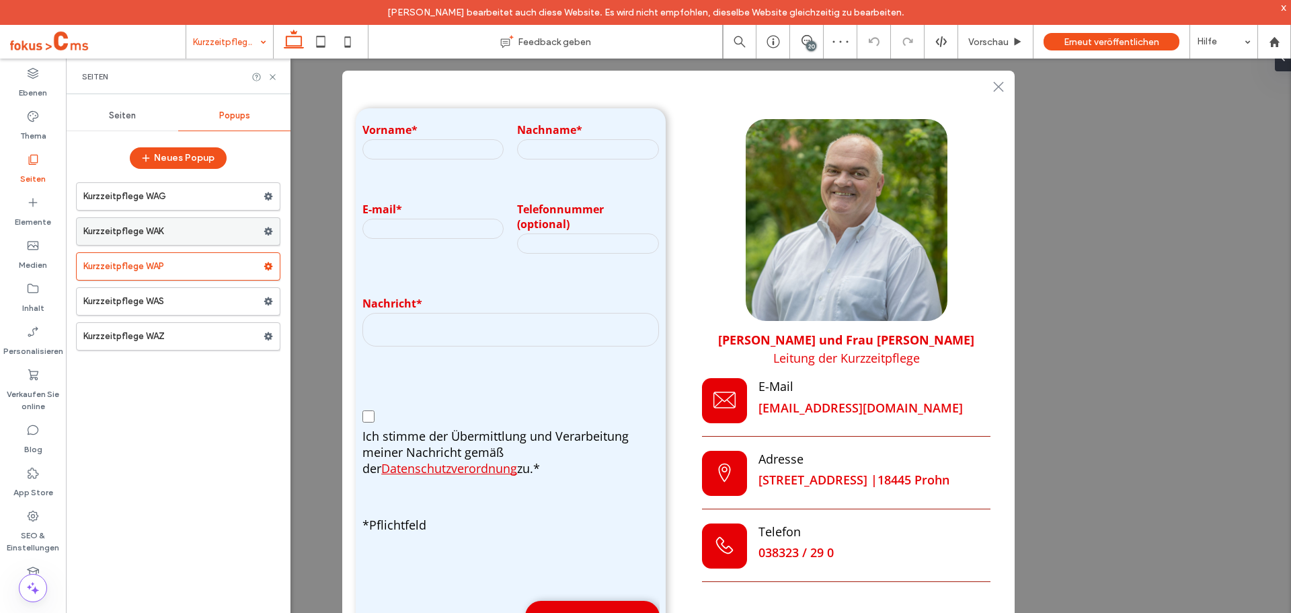
click at [186, 235] on label "Kurzzeitpflege WAK" at bounding box center [173, 231] width 180 height 27
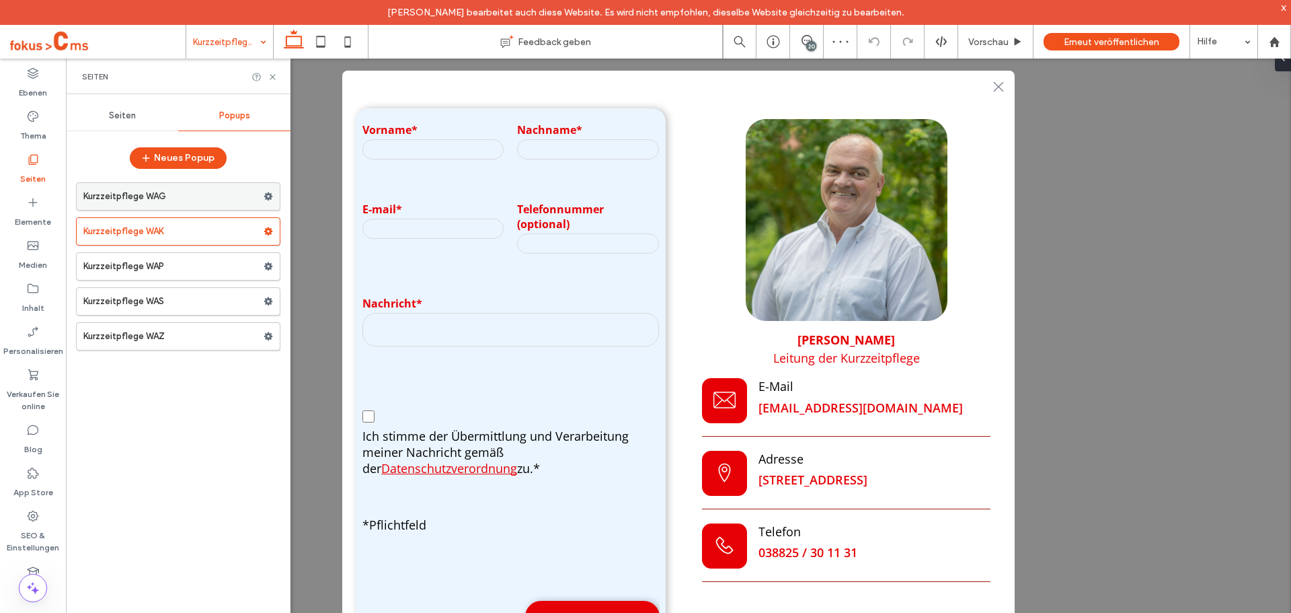
click at [203, 204] on label "Kurzzeitpflege WAG" at bounding box center [173, 196] width 180 height 27
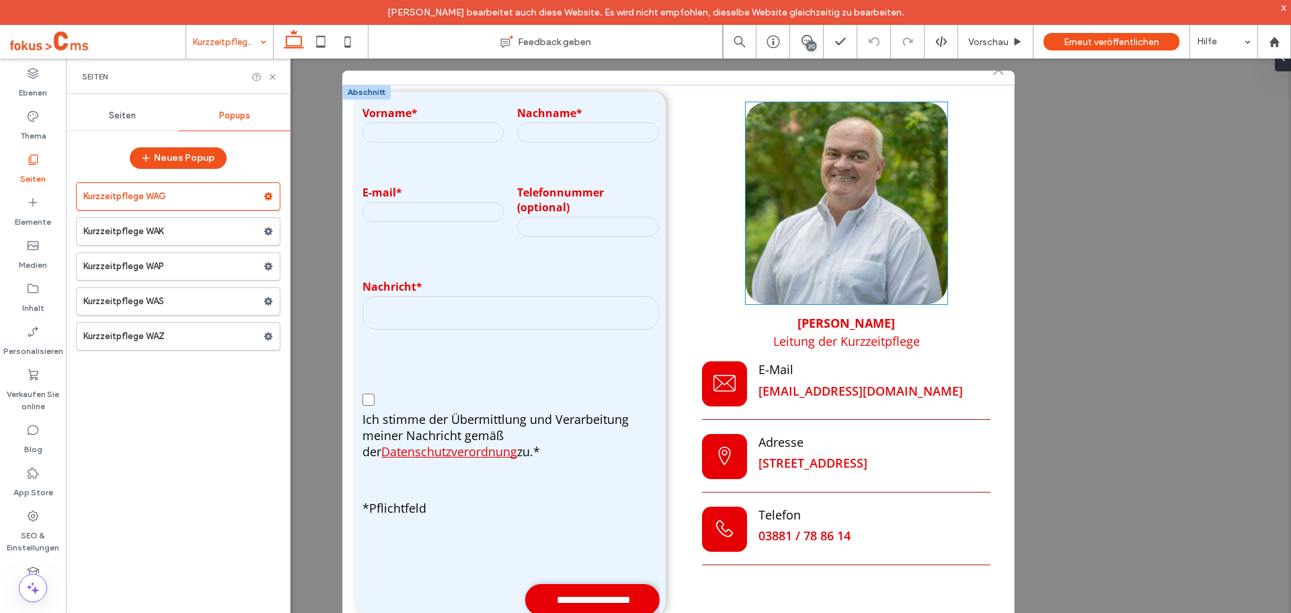
scroll to position [26, 0]
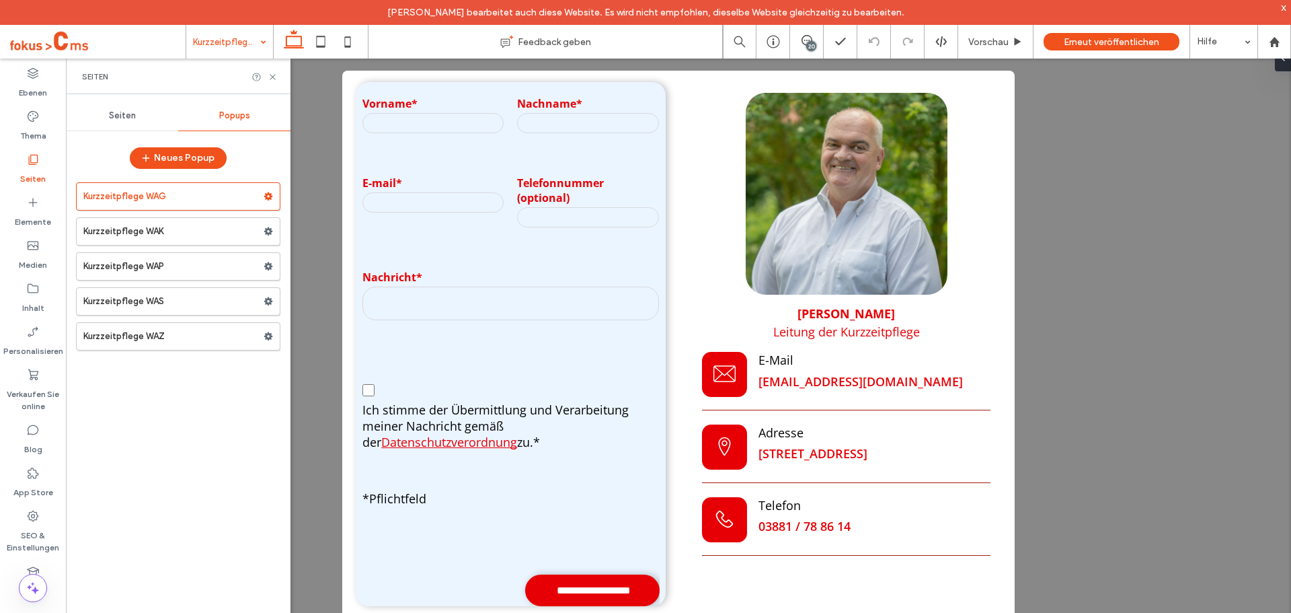
click at [27, 162] on icon at bounding box center [32, 159] width 13 height 13
click at [130, 128] on div "Seiten" at bounding box center [122, 116] width 112 height 30
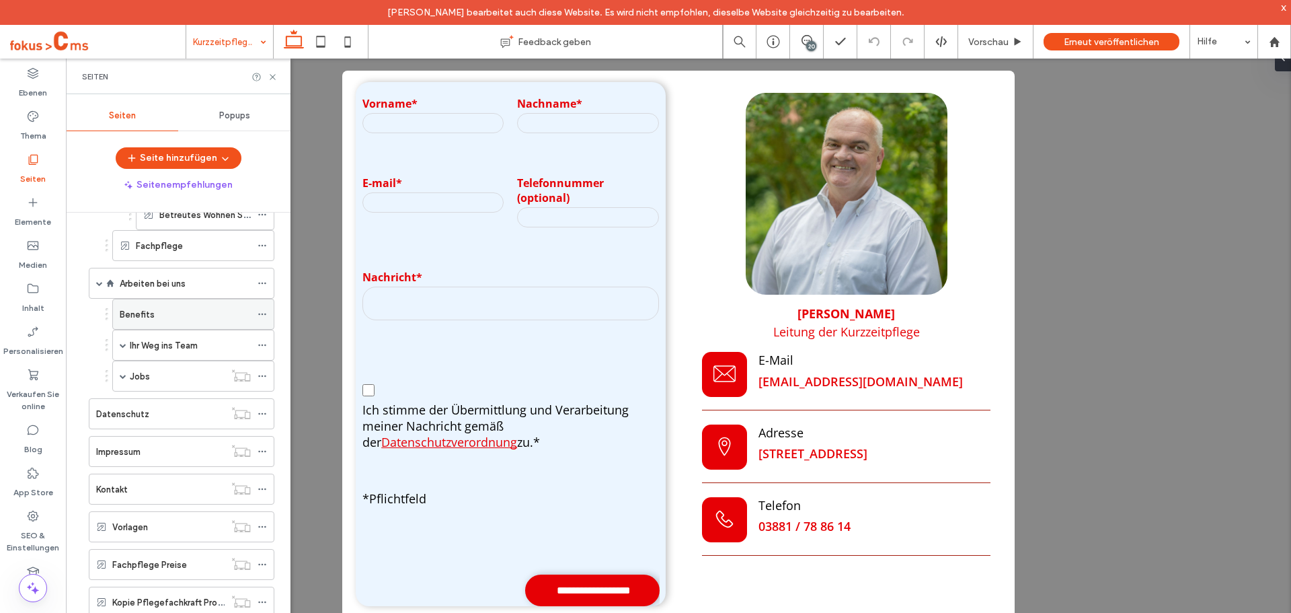
scroll to position [336, 0]
click at [124, 348] on span at bounding box center [123, 344] width 7 height 30
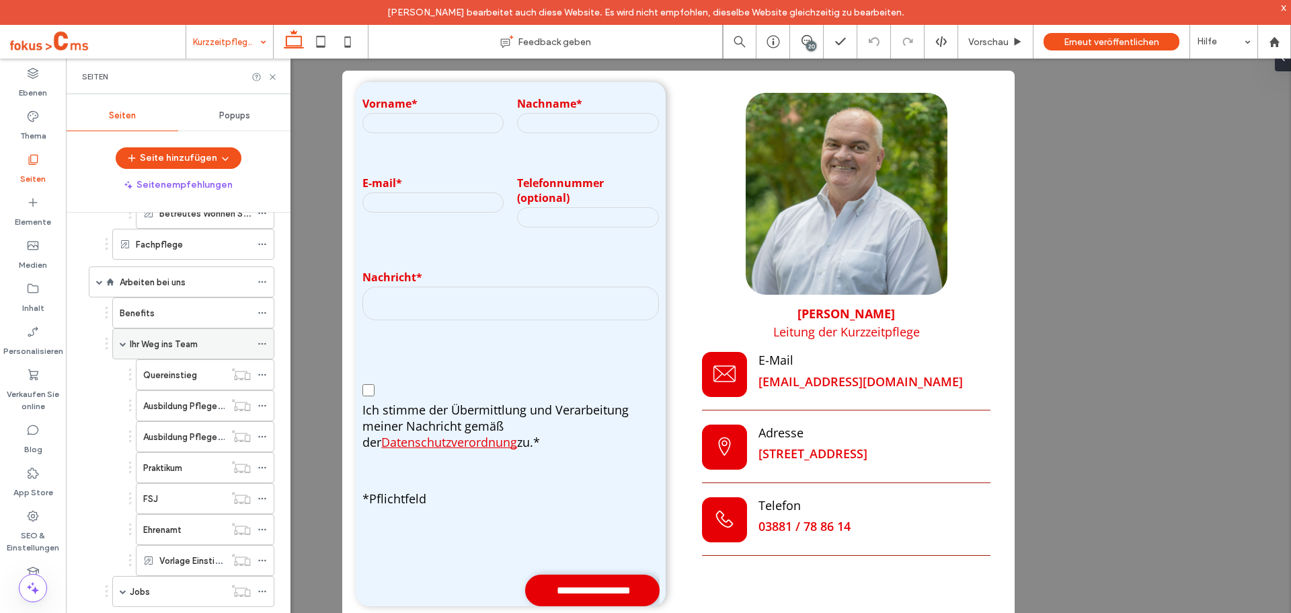
scroll to position [404, 0]
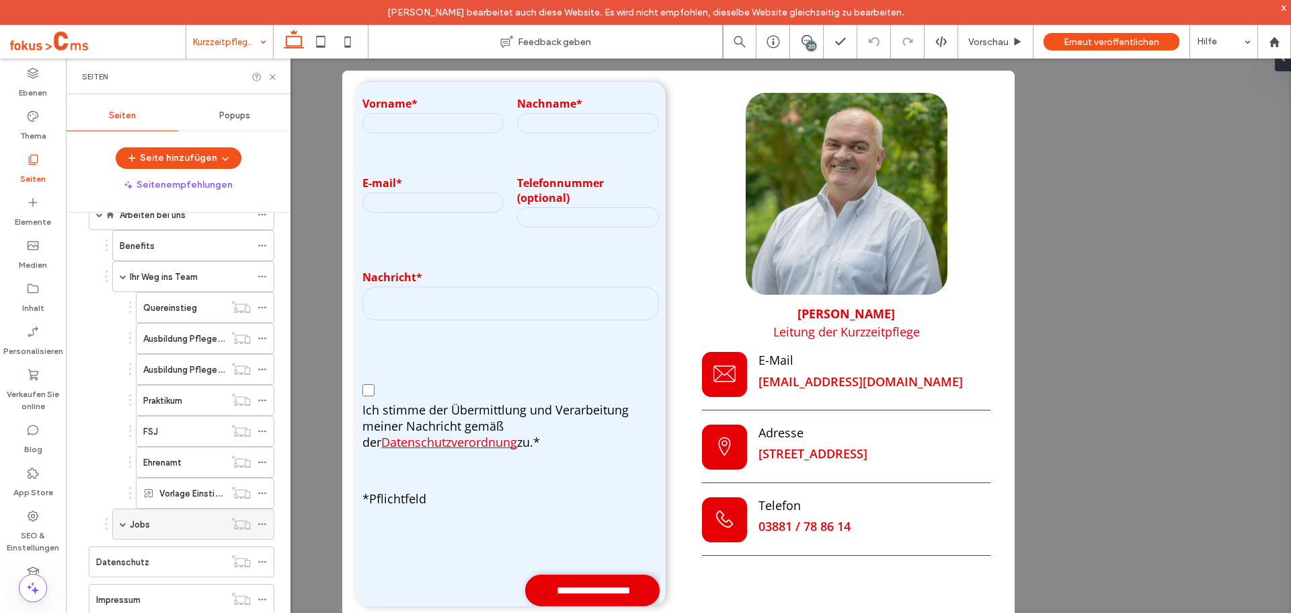
click at [120, 525] on span at bounding box center [123, 524] width 7 height 7
click at [192, 314] on label "Quereinstieg" at bounding box center [170, 308] width 54 height 24
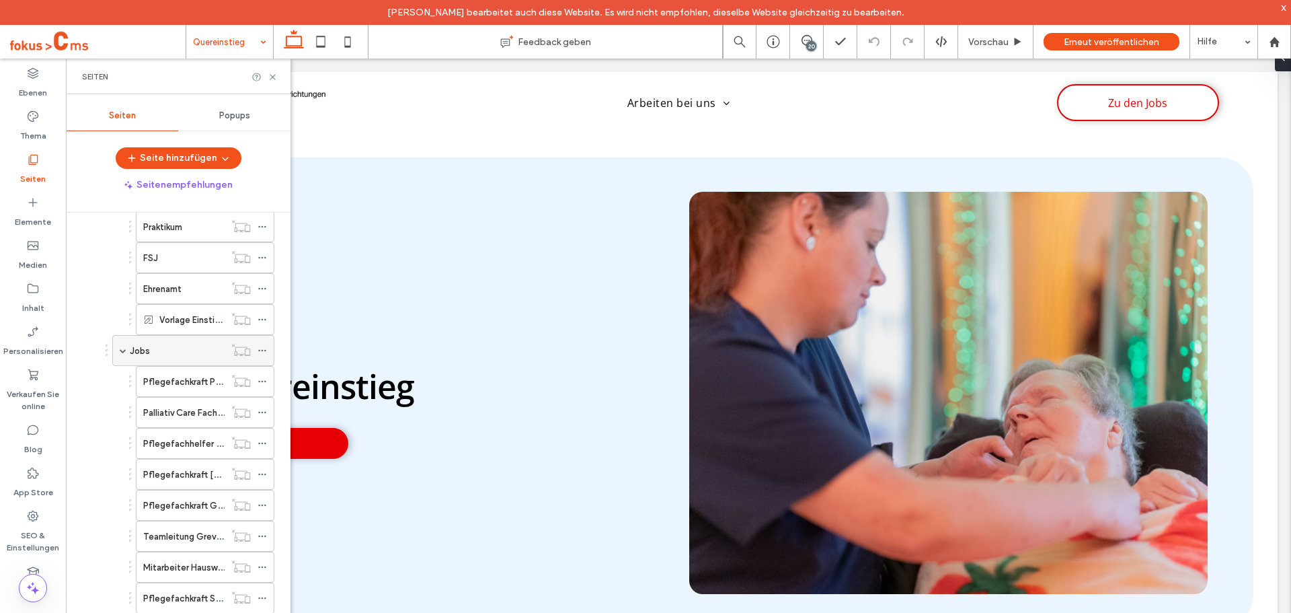
scroll to position [538, 0]
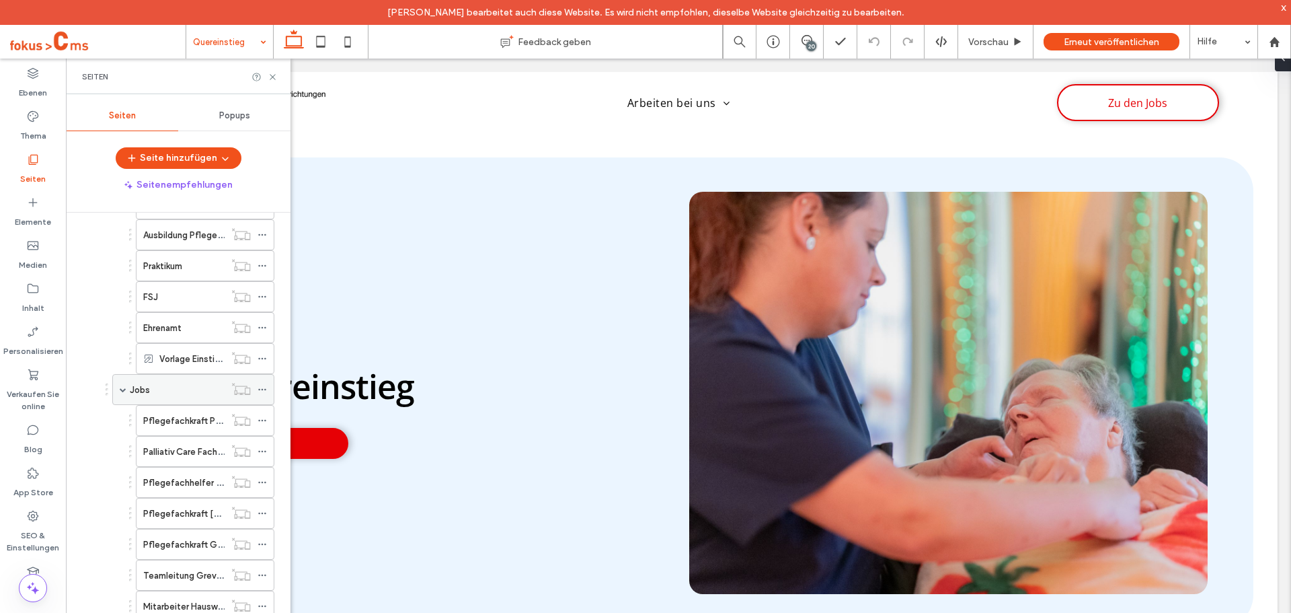
click at [180, 392] on div "Jobs" at bounding box center [177, 390] width 95 height 14
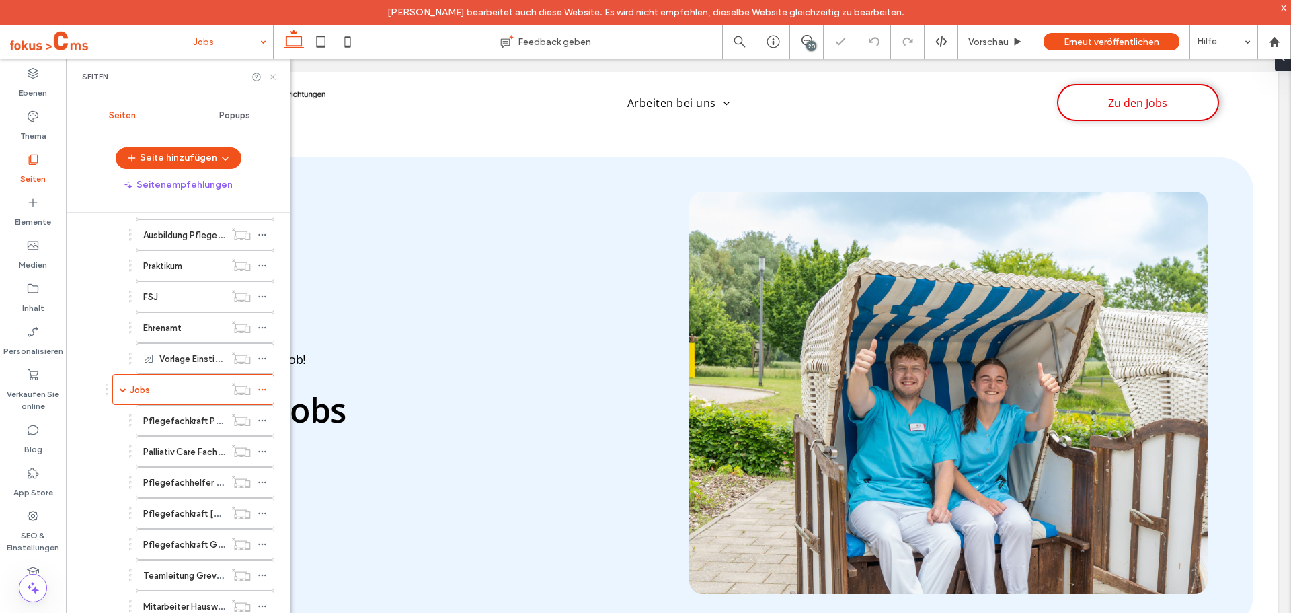
click at [274, 77] on icon at bounding box center [273, 77] width 10 height 10
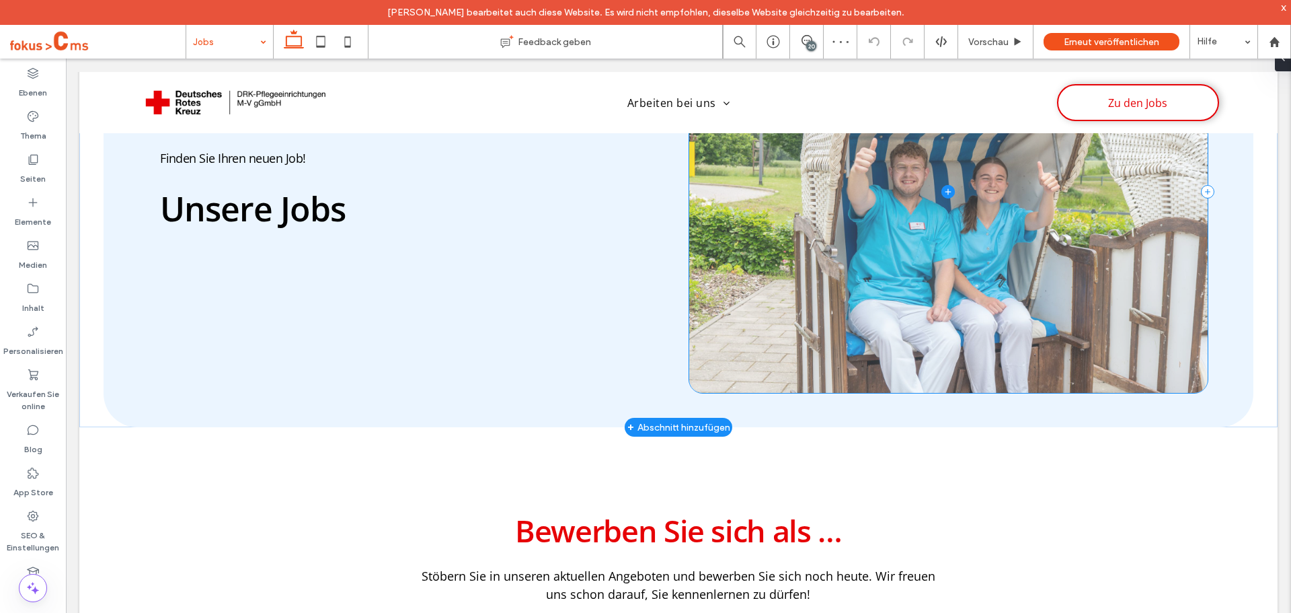
scroll to position [202, 0]
